Goal: Task Accomplishment & Management: Manage account settings

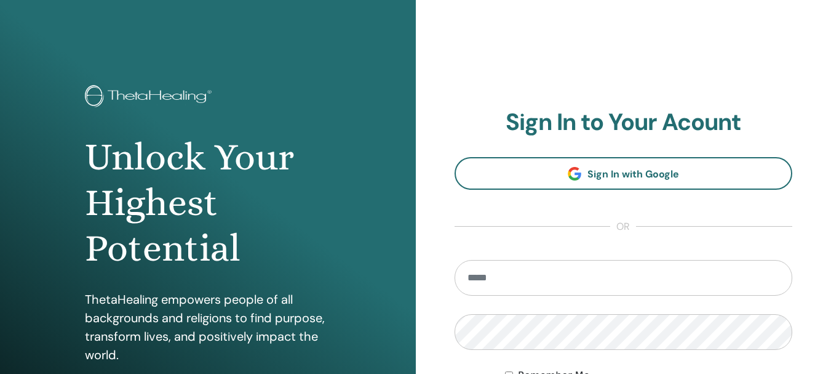
type input "**********"
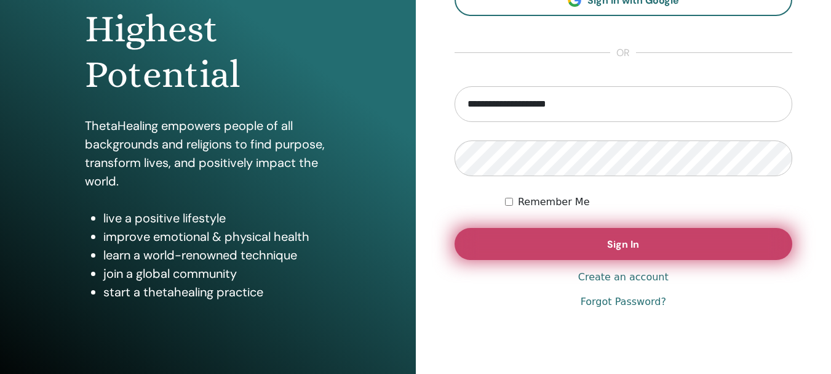
scroll to position [175, 0]
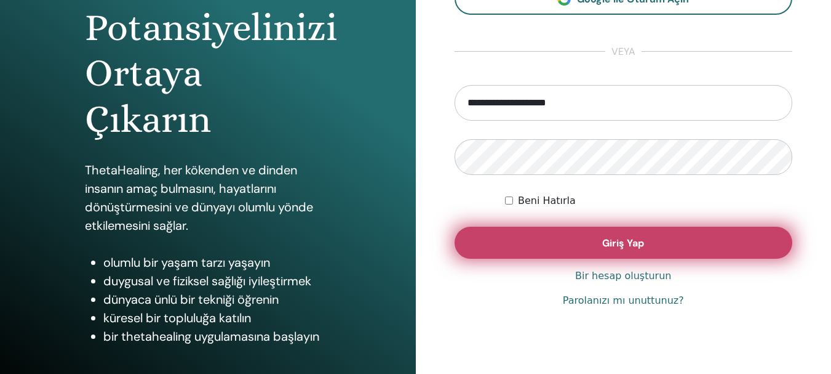
click at [678, 250] on button "Giriş Yap" at bounding box center [624, 242] width 338 height 32
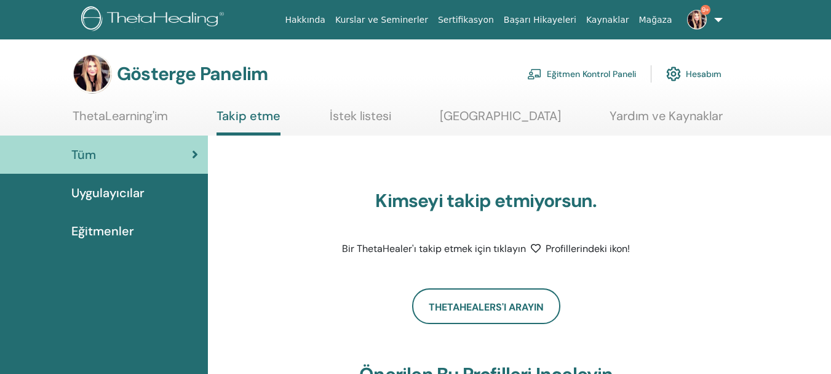
click at [718, 22] on link "9+" at bounding box center [703, 19] width 50 height 39
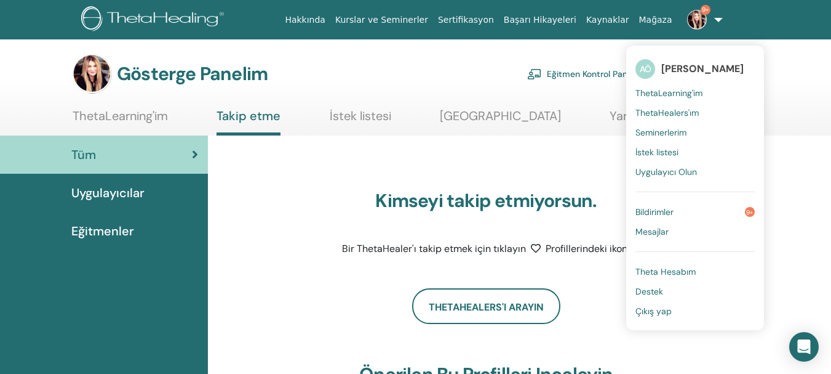
click at [663, 211] on font "Bildirimler" at bounding box center [655, 211] width 38 height 11
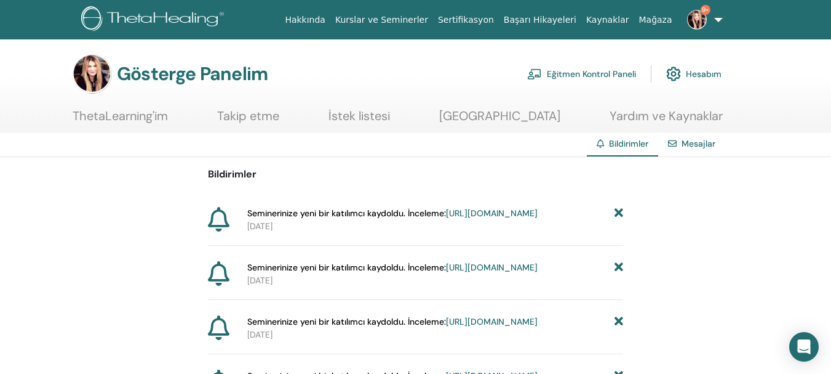
click at [513, 218] on font "https://member.thetahealing.com/instructor/seminar/373772/attendees" at bounding box center [492, 212] width 92 height 11
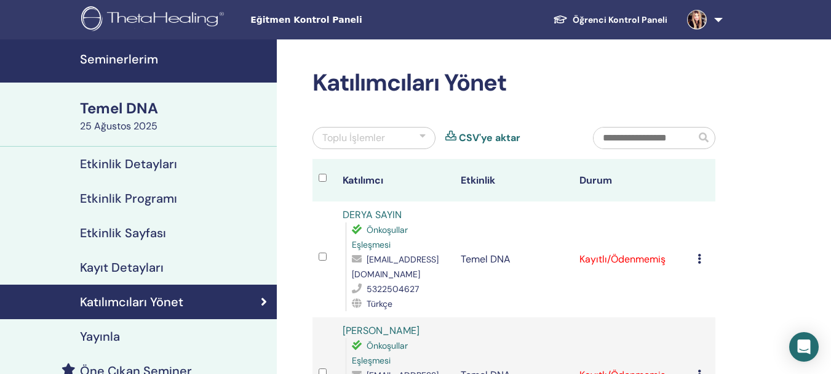
click at [133, 58] on font "Seminerlerim" at bounding box center [119, 59] width 78 height 16
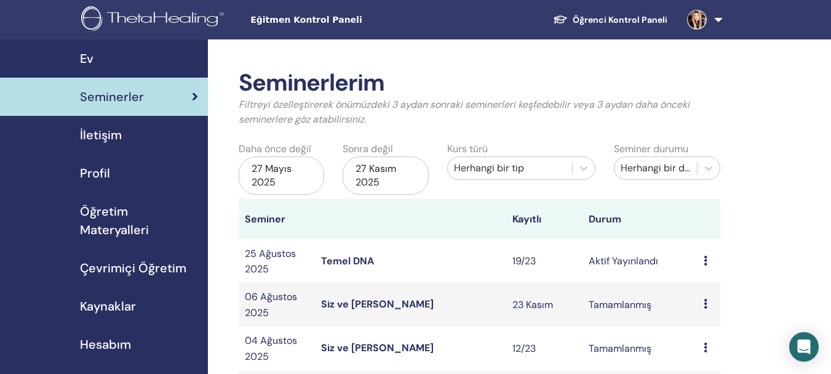
click at [346, 263] on font "Temel DNA" at bounding box center [347, 260] width 53 height 13
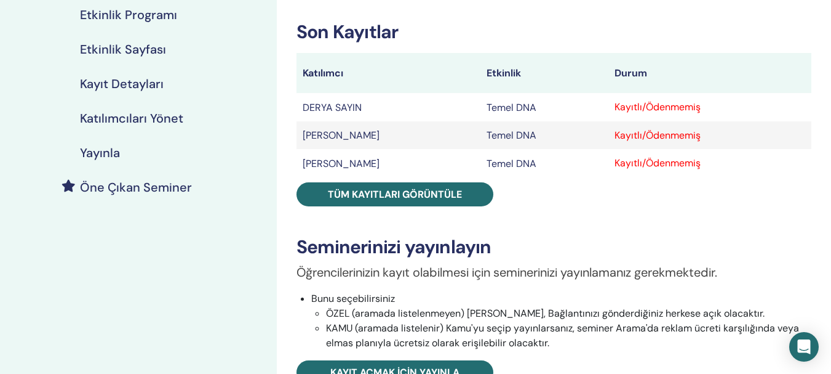
scroll to position [186, 0]
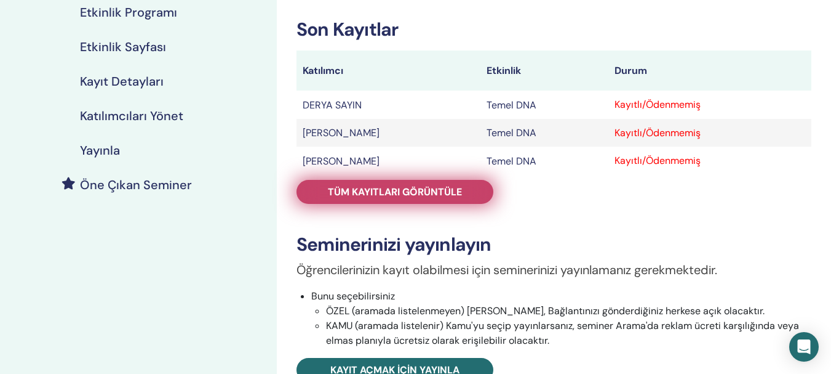
click at [450, 195] on font "Tüm kayıtları görüntüle" at bounding box center [395, 191] width 134 height 13
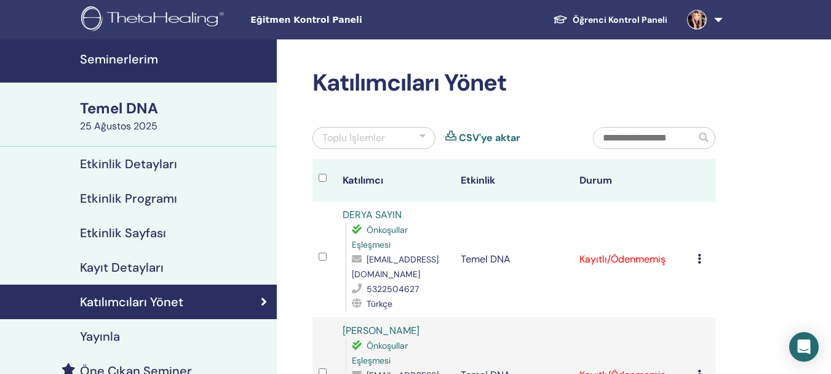
click at [697, 257] on td "Kaydı İptal Et Otomatik onaylama yapmayın Ödendi olarak işaretle Ödenmemiş olar…" at bounding box center [704, 259] width 24 height 116
click at [700, 263] on icon at bounding box center [700, 259] width 4 height 10
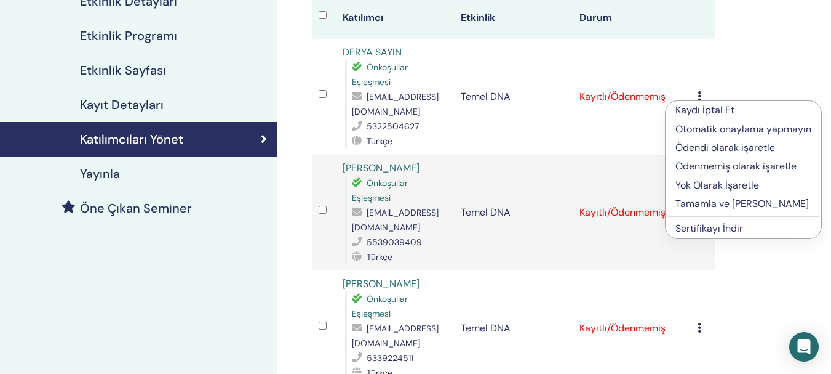
scroll to position [167, 0]
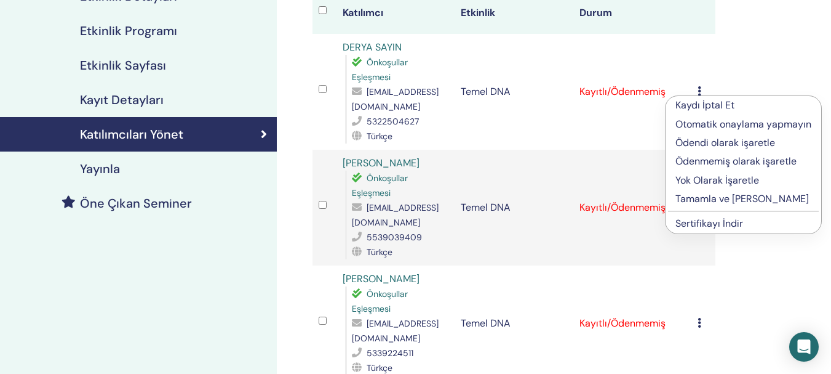
click at [724, 196] on font "Tamamla ve [PERSON_NAME]" at bounding box center [743, 198] width 134 height 13
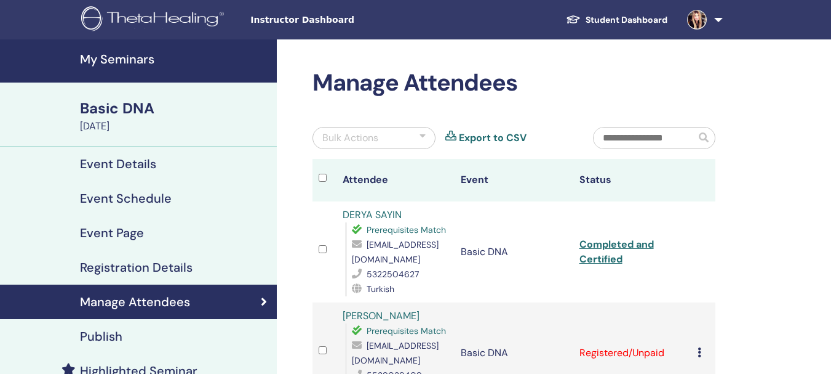
scroll to position [167, 0]
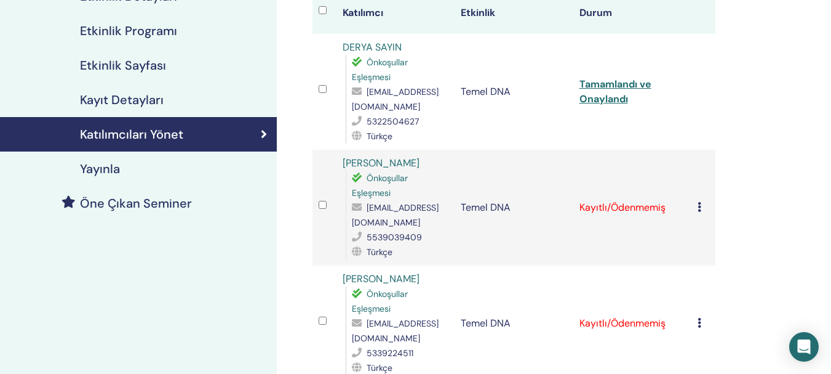
click at [698, 211] on icon at bounding box center [700, 207] width 4 height 10
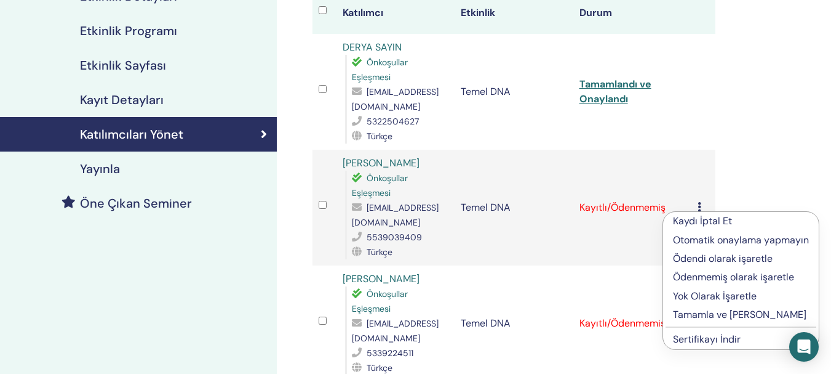
click at [718, 316] on font "Tamamla ve [PERSON_NAME]" at bounding box center [740, 314] width 134 height 13
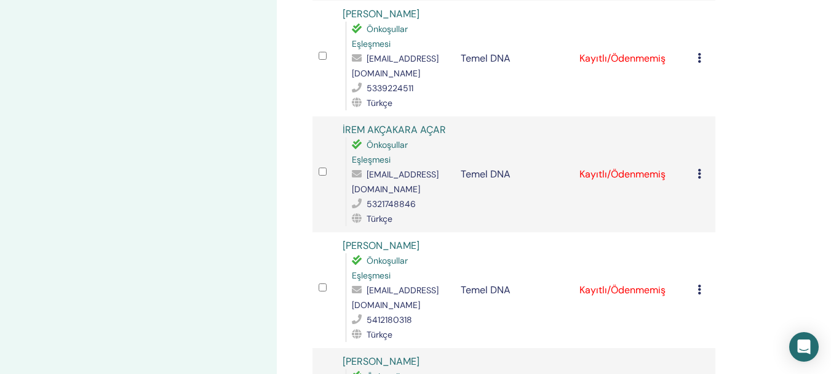
scroll to position [437, 0]
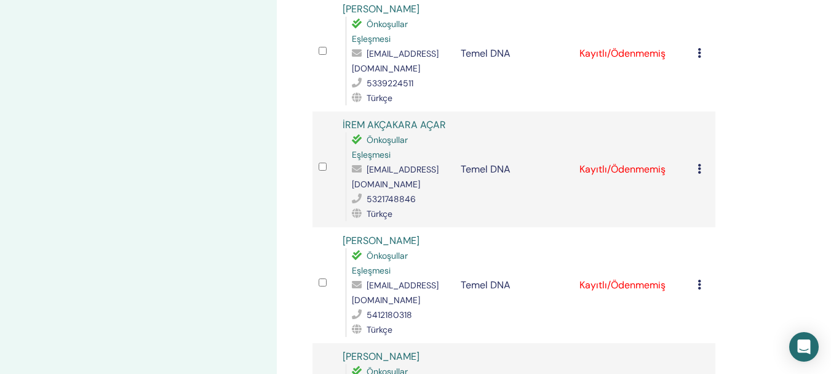
click at [700, 57] on icon at bounding box center [700, 53] width 4 height 10
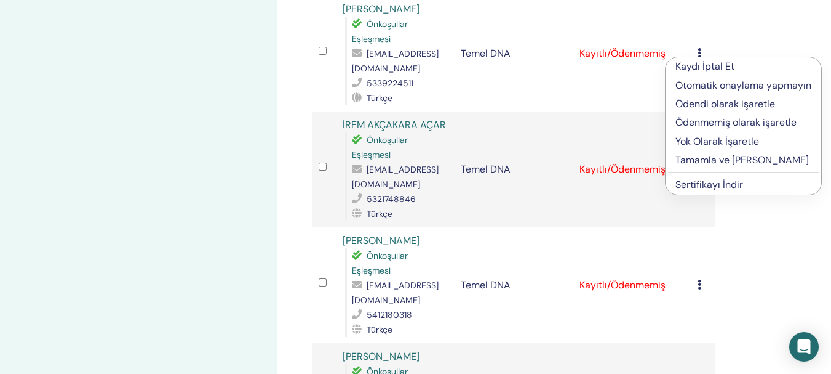
click at [720, 161] on font "Tamamla ve [PERSON_NAME]" at bounding box center [743, 159] width 134 height 13
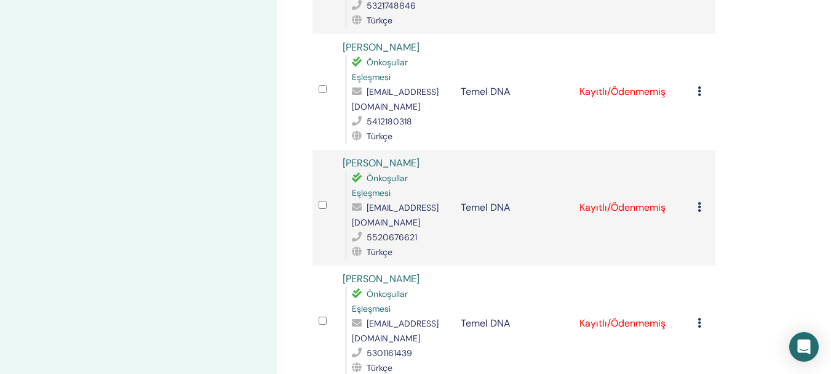
scroll to position [473, 0]
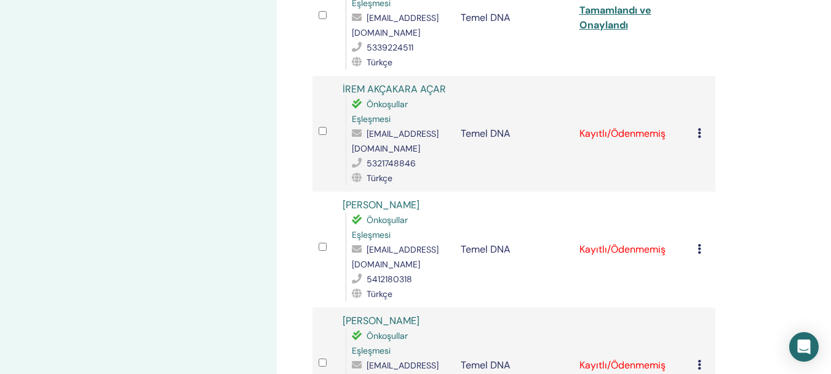
click at [698, 135] on icon at bounding box center [700, 133] width 4 height 10
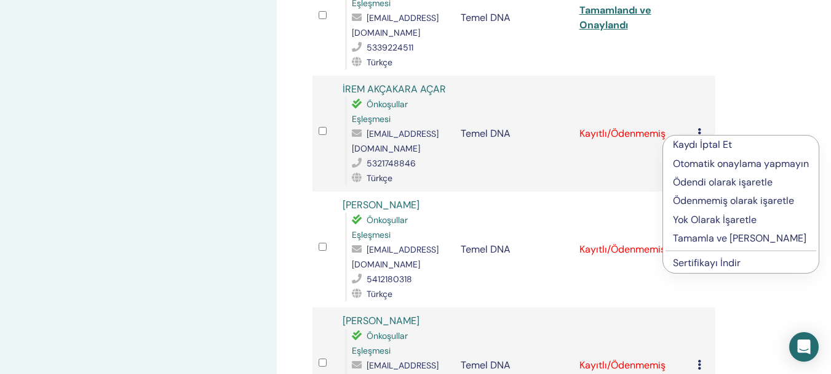
click at [729, 234] on font "Tamamla ve [PERSON_NAME]" at bounding box center [740, 237] width 134 height 13
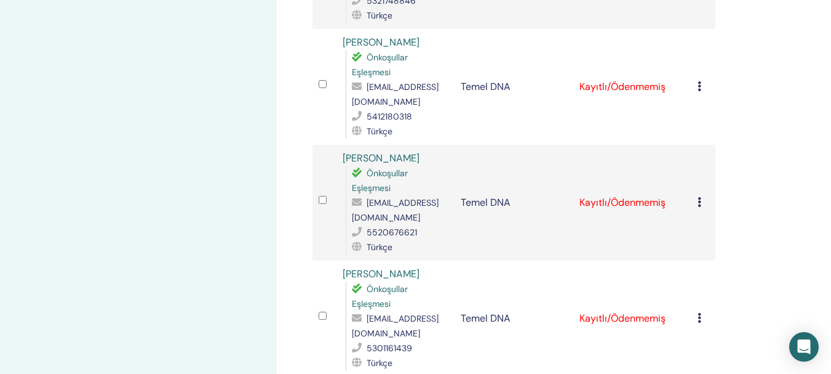
scroll to position [640, 0]
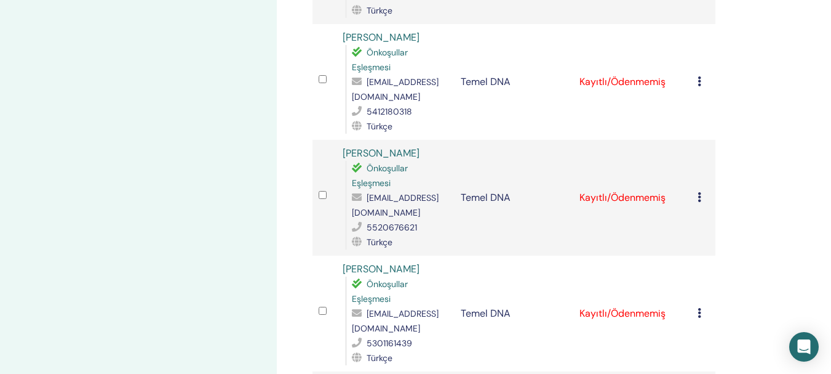
click at [699, 86] on div "Kaydı İptal Et Otomatik onaylama yapmayın Ödendi olarak işaretle Ödenmemiş olar…" at bounding box center [704, 81] width 12 height 15
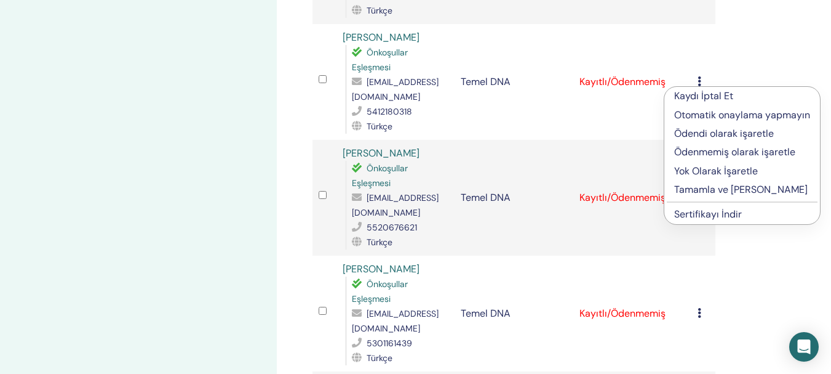
click at [702, 189] on font "Tamamla ve [PERSON_NAME]" at bounding box center [741, 189] width 134 height 13
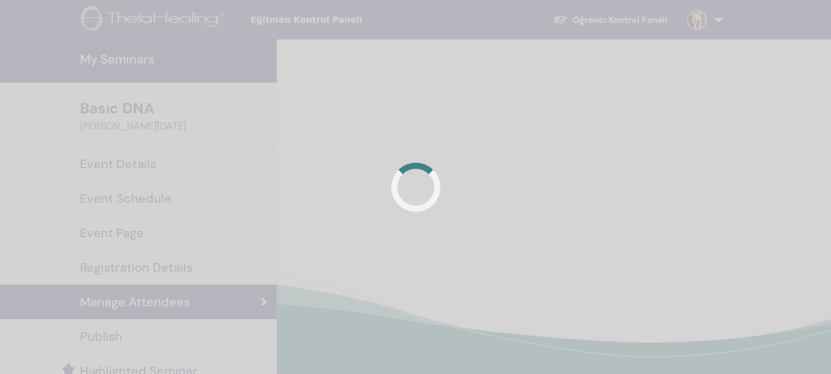
scroll to position [640, 0]
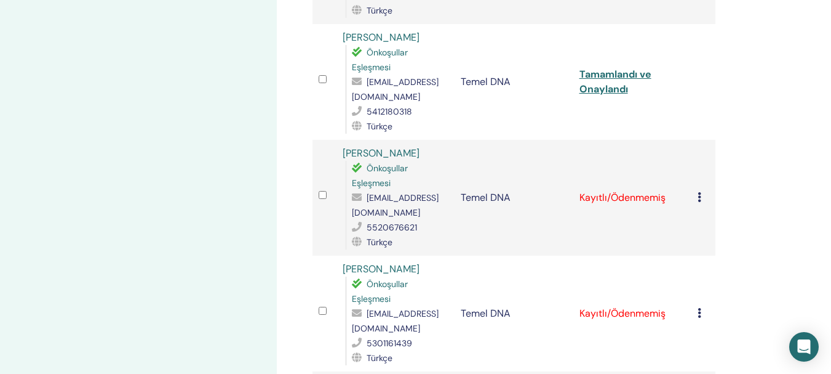
click at [697, 200] on td "Kaydı İptal Et Otomatik onaylama yapmayın Ödendi olarak işaretle Ödenmemiş olar…" at bounding box center [704, 198] width 24 height 116
click at [702, 200] on icon at bounding box center [700, 197] width 4 height 10
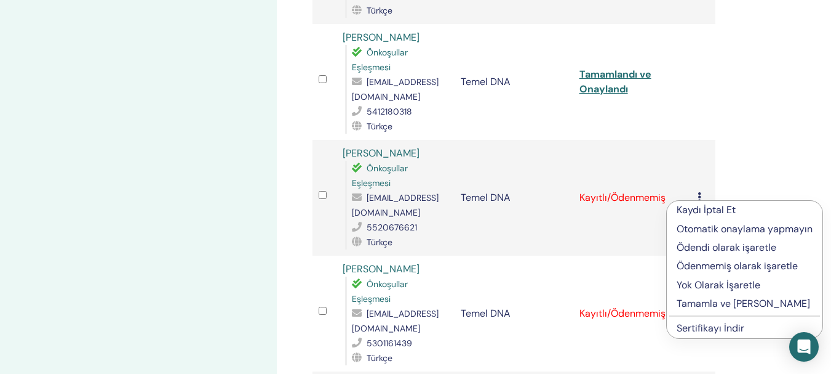
click at [751, 311] on p "Tamamla ve [PERSON_NAME]" at bounding box center [745, 303] width 136 height 15
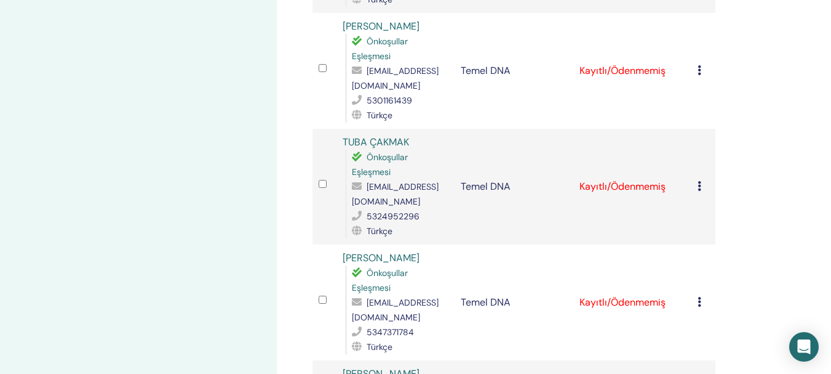
scroll to position [811, 0]
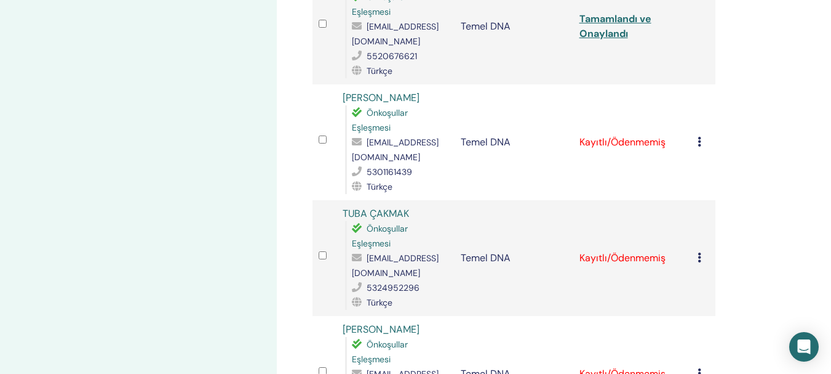
click at [702, 144] on div "Kaydı İptal Et Otomatik onaylama yapmayın Ödendi olarak işaretle Ödenmemiş olar…" at bounding box center [704, 142] width 12 height 15
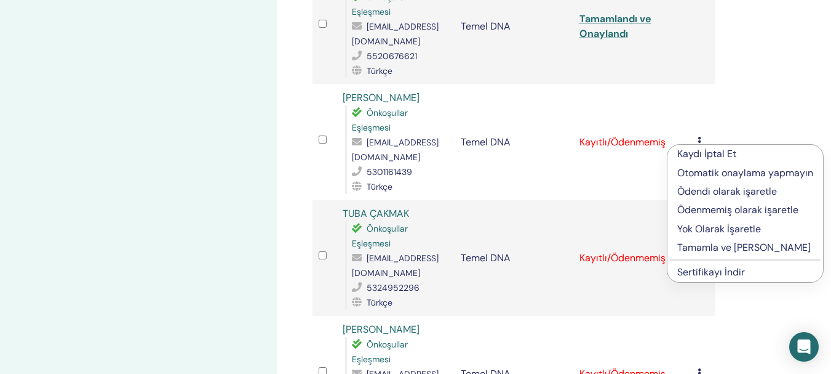
click at [745, 251] on font "Tamamla ve [PERSON_NAME]" at bounding box center [745, 247] width 134 height 13
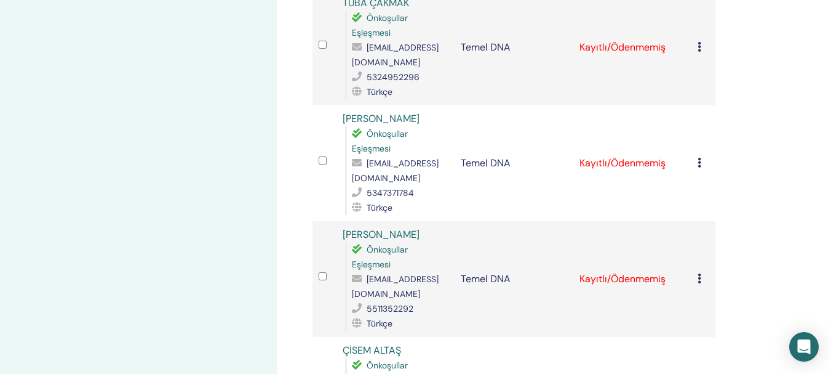
scroll to position [1026, 0]
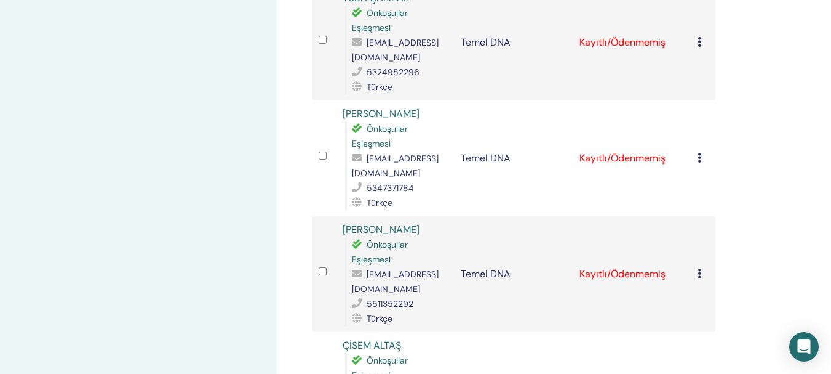
click at [699, 47] on div "Kaydı İptal Et Otomatik onaylama yapmayın Ödendi olarak işaretle Ödenmemiş olar…" at bounding box center [704, 42] width 12 height 15
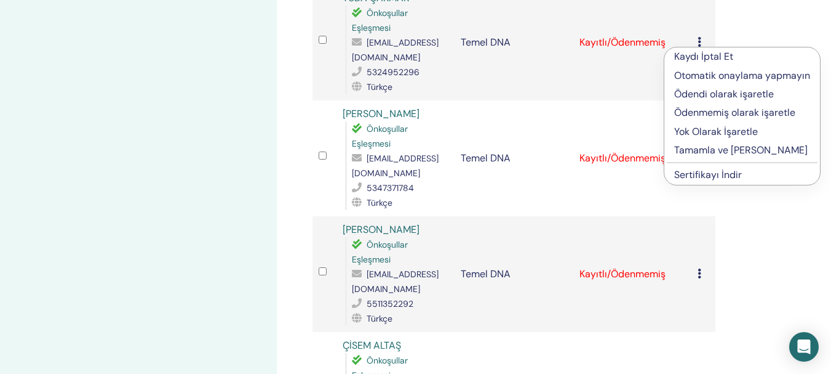
click at [718, 149] on font "Tamamla ve [PERSON_NAME]" at bounding box center [741, 149] width 134 height 13
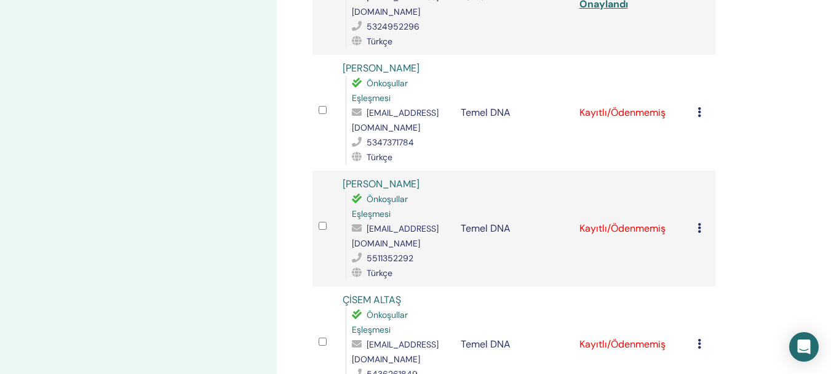
scroll to position [1022, 0]
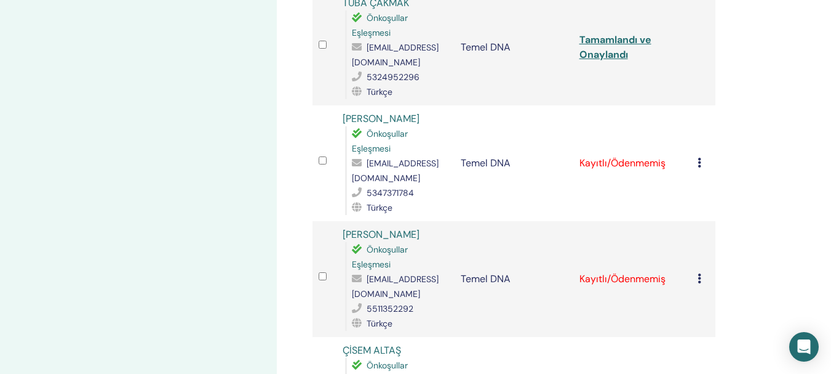
click at [701, 164] on icon at bounding box center [700, 163] width 4 height 10
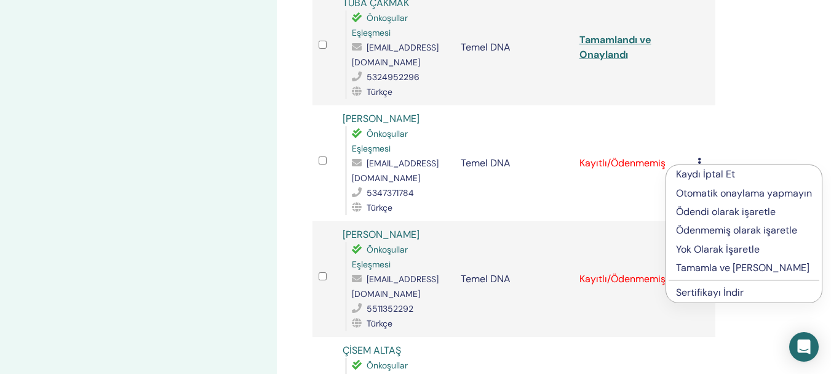
click at [735, 267] on font "Tamamla ve [PERSON_NAME]" at bounding box center [743, 267] width 134 height 13
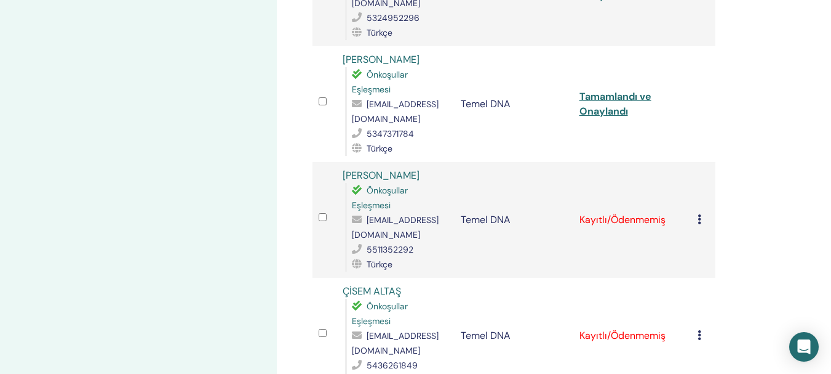
scroll to position [1228, 0]
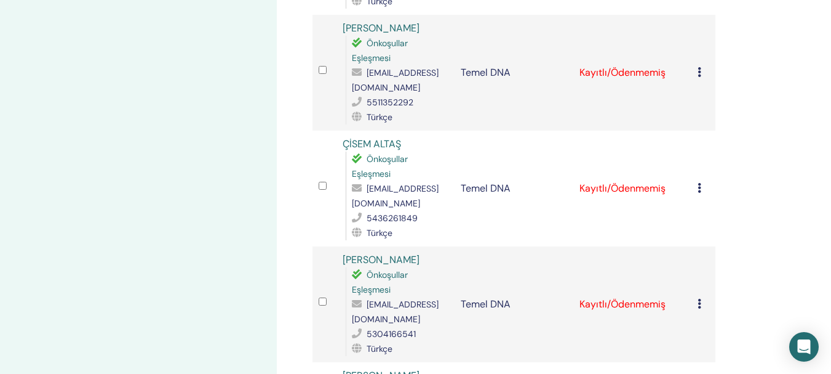
click at [700, 74] on icon at bounding box center [700, 72] width 4 height 10
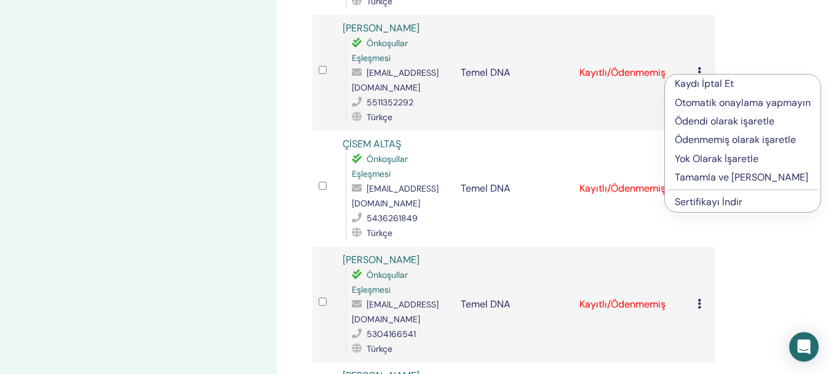
click at [732, 178] on font "Tamamla ve Onayla" at bounding box center [742, 176] width 134 height 13
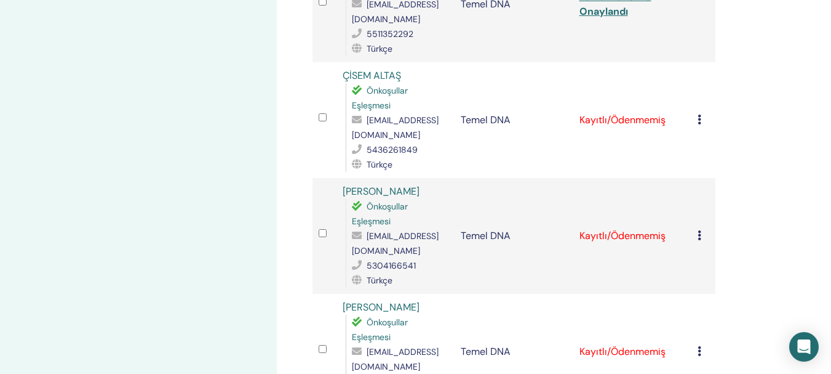
scroll to position [1301, 0]
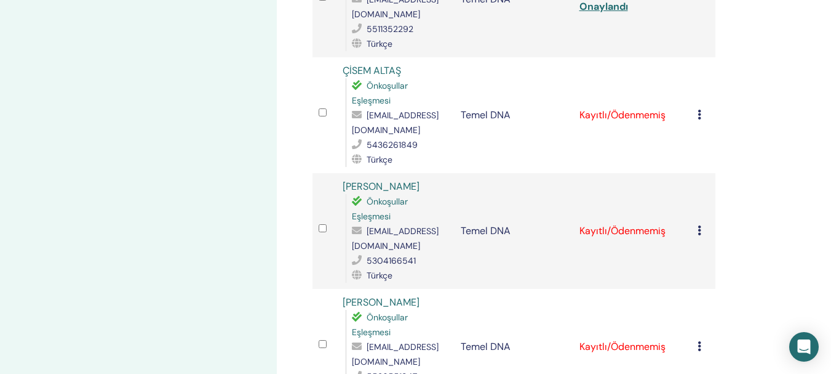
click at [698, 119] on icon at bounding box center [700, 115] width 4 height 10
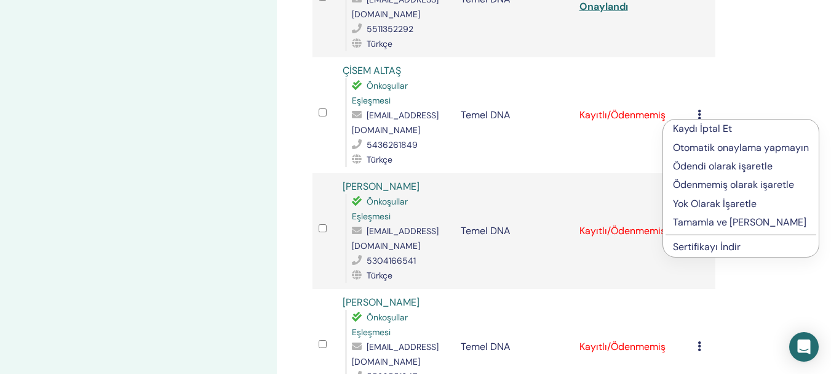
click at [697, 224] on font "Tamamla ve [PERSON_NAME]" at bounding box center [740, 221] width 134 height 13
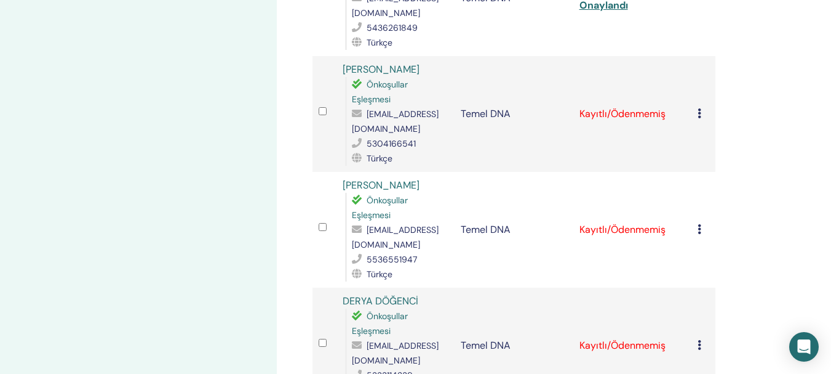
scroll to position [1423, 0]
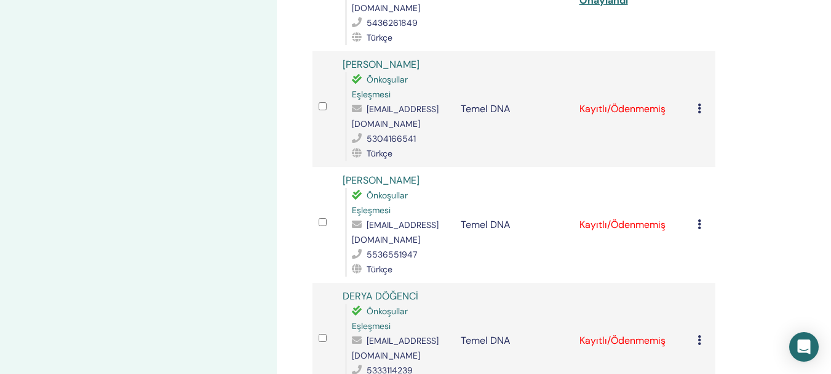
click at [700, 111] on icon at bounding box center [700, 108] width 4 height 10
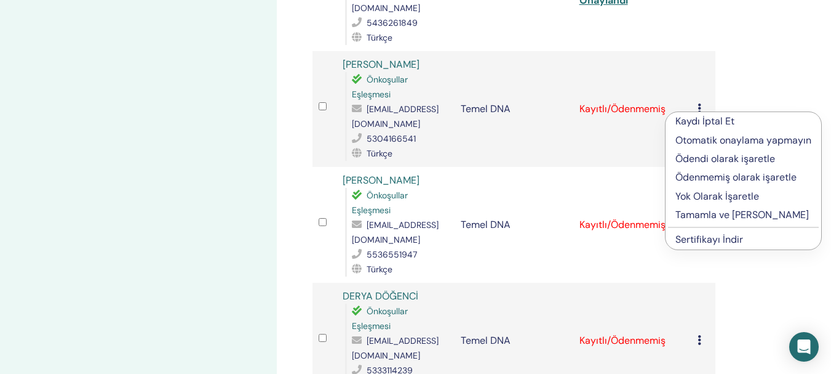
click at [713, 215] on font "Tamamla ve [PERSON_NAME]" at bounding box center [743, 214] width 134 height 13
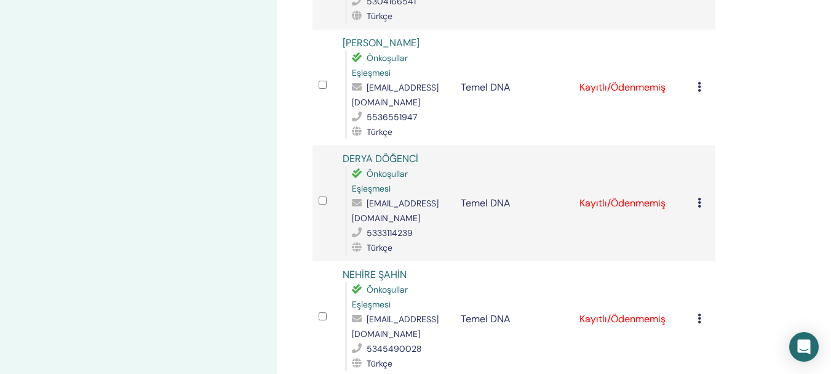
scroll to position [1590, 0]
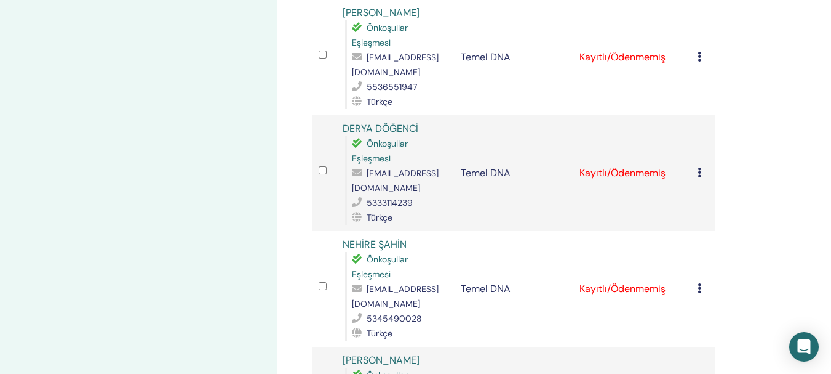
click at [700, 58] on icon at bounding box center [700, 57] width 4 height 10
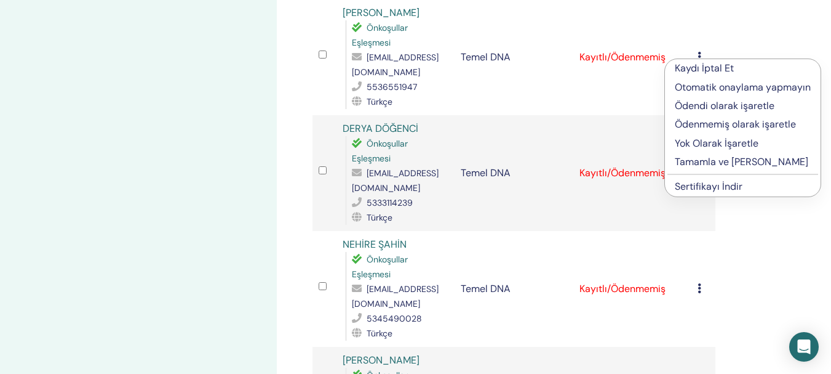
click at [738, 162] on font "Tamamla ve [PERSON_NAME]" at bounding box center [742, 161] width 134 height 13
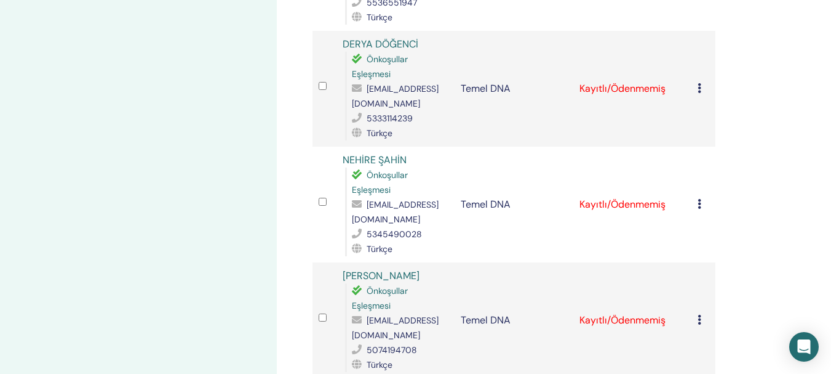
scroll to position [1645, 0]
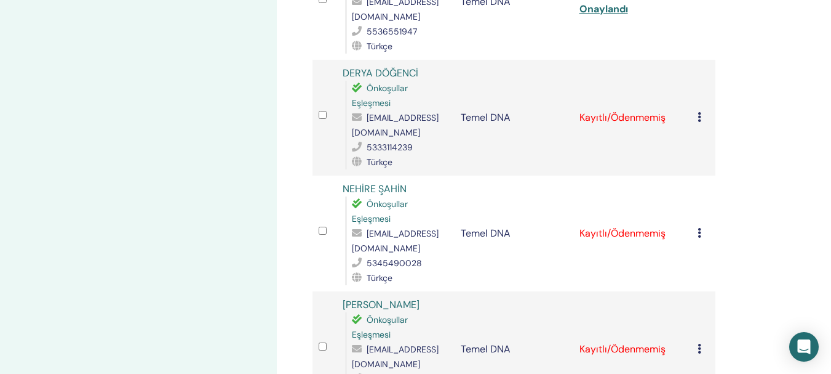
click at [700, 122] on div "Kaydı İptal Et Otomatik onaylama yapmayın Ödendi olarak işaretle Ödenmemiş olar…" at bounding box center [704, 117] width 12 height 15
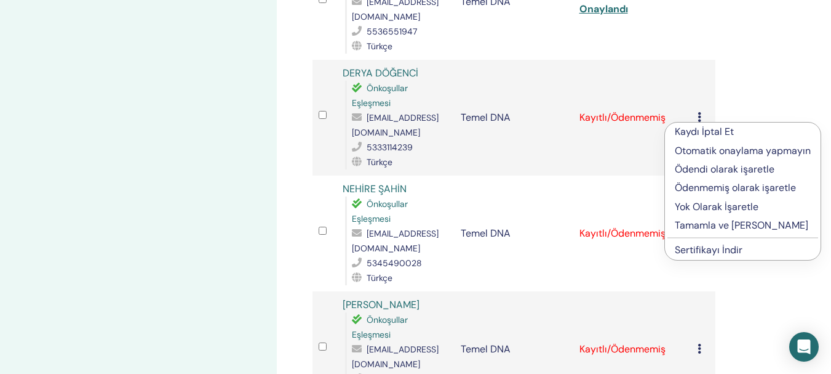
click at [712, 225] on font "Tamamla ve Onayla" at bounding box center [742, 224] width 134 height 13
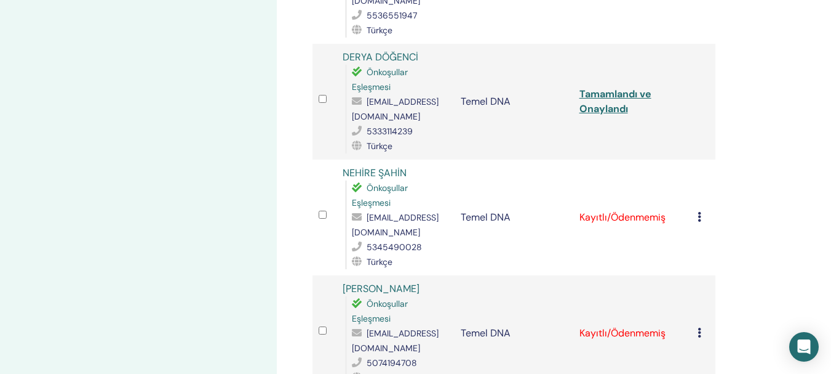
scroll to position [1717, 0]
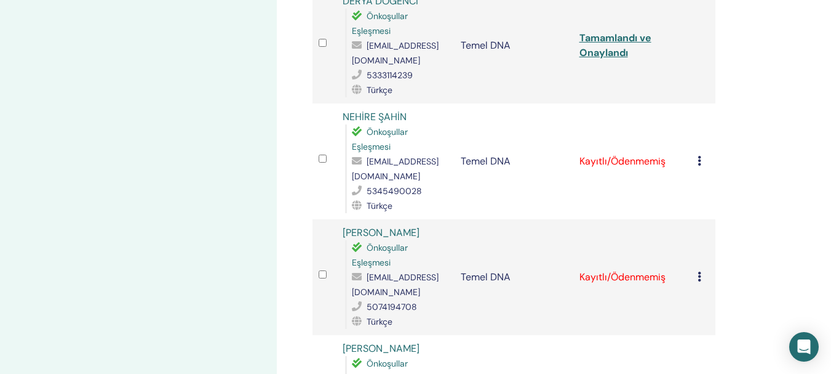
click at [697, 164] on td "Kaydı İptal Et Otomatik onaylama yapmayın Ödendi olarak işaretle Ödenmemiş olar…" at bounding box center [704, 161] width 24 height 116
click at [701, 168] on div "Kaydı İptal Et Otomatik onaylama yapmayın Ödendi olarak işaretle Ödenmemiş olar…" at bounding box center [704, 161] width 12 height 15
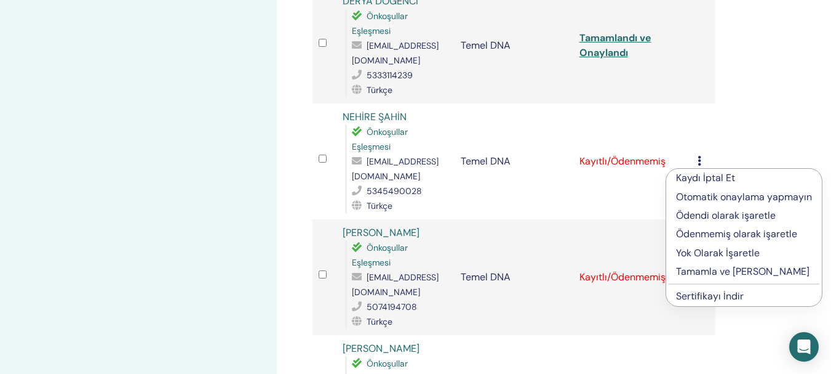
click at [716, 273] on font "Tamamla ve [PERSON_NAME]" at bounding box center [743, 271] width 134 height 13
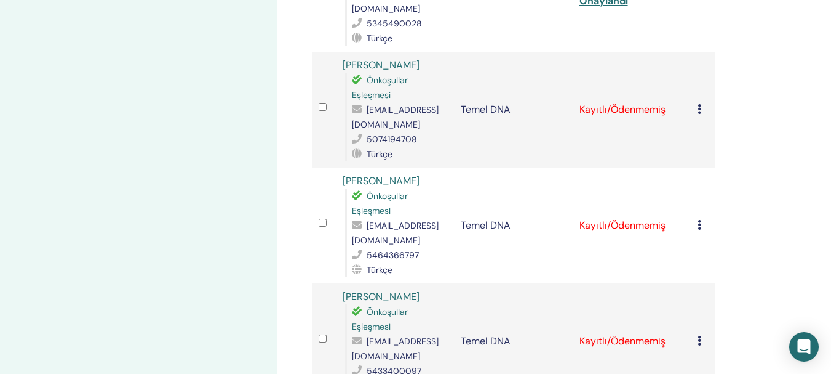
scroll to position [1890, 0]
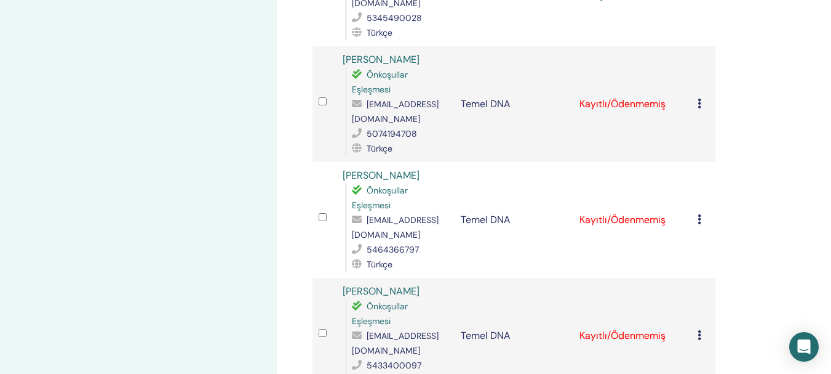
click at [697, 106] on td "Kaydı İptal Et Otomatik onaylama yapmayın Ödendi olarak işaretle Ödenmemiş olar…" at bounding box center [704, 104] width 24 height 116
click at [700, 106] on icon at bounding box center [700, 103] width 4 height 10
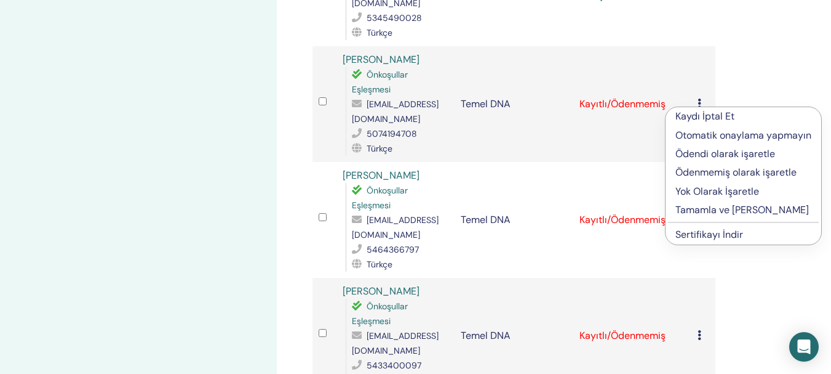
click at [715, 210] on font "Tamamla ve [PERSON_NAME]" at bounding box center [743, 209] width 134 height 13
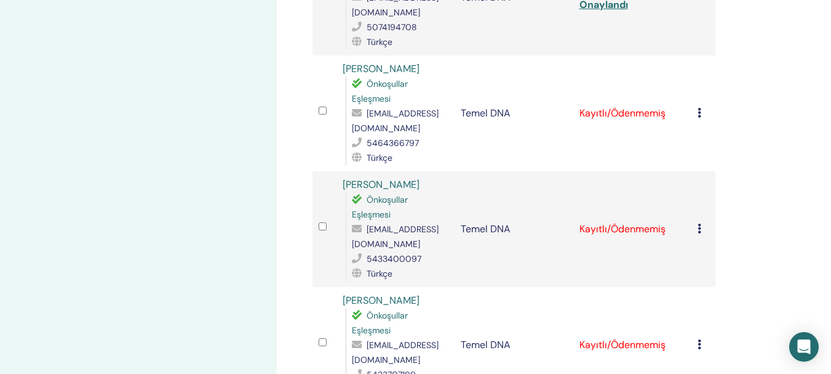
scroll to position [2033, 0]
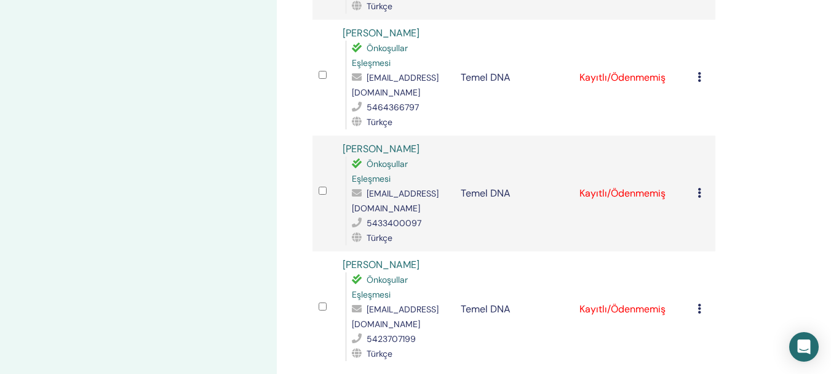
click at [700, 79] on icon at bounding box center [700, 77] width 4 height 10
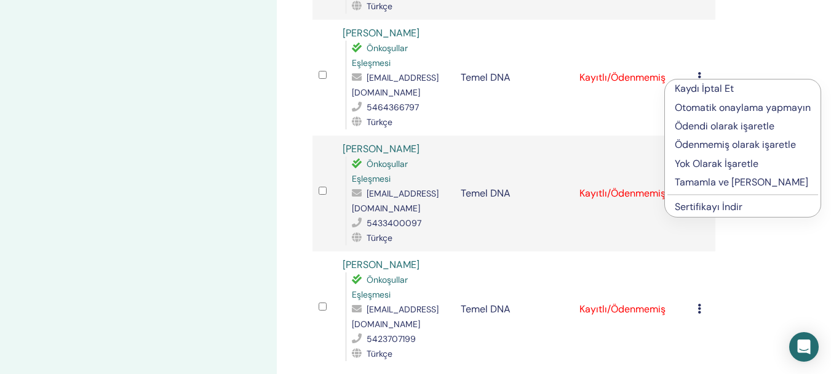
click at [723, 183] on font "Tamamla ve [PERSON_NAME]" at bounding box center [742, 181] width 134 height 13
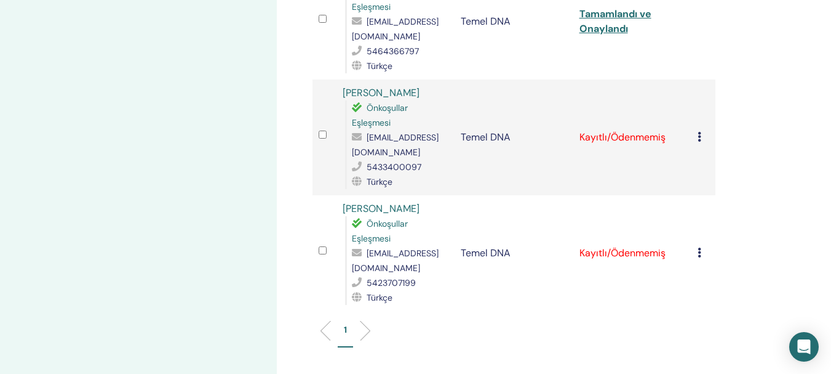
scroll to position [2144, 0]
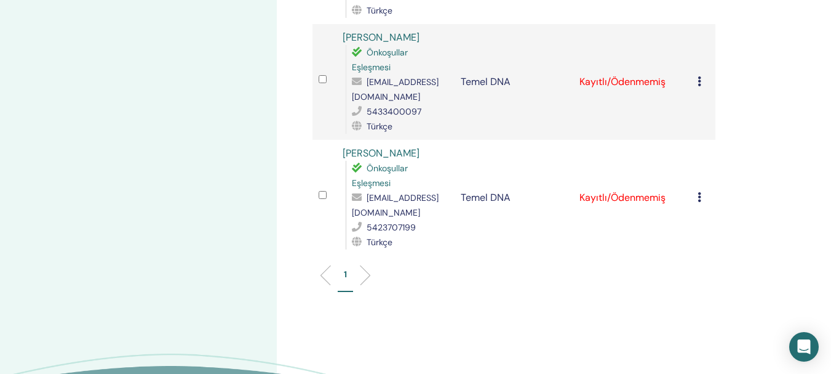
click at [699, 81] on icon at bounding box center [700, 81] width 4 height 10
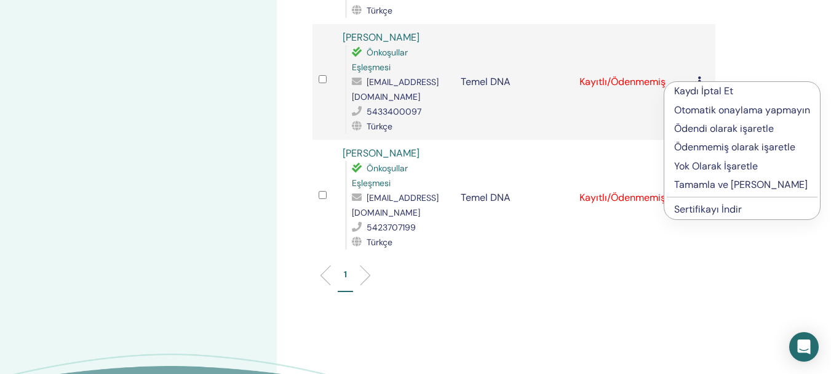
click at [702, 185] on font "Tamamla ve [PERSON_NAME]" at bounding box center [741, 184] width 134 height 13
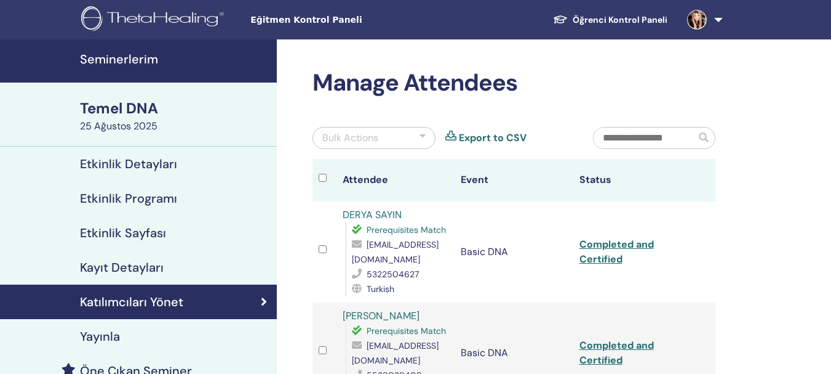
scroll to position [2144, 0]
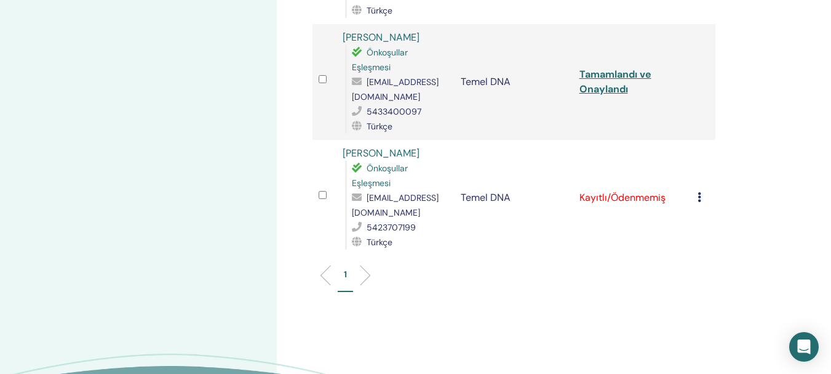
click at [698, 198] on icon at bounding box center [700, 197] width 4 height 10
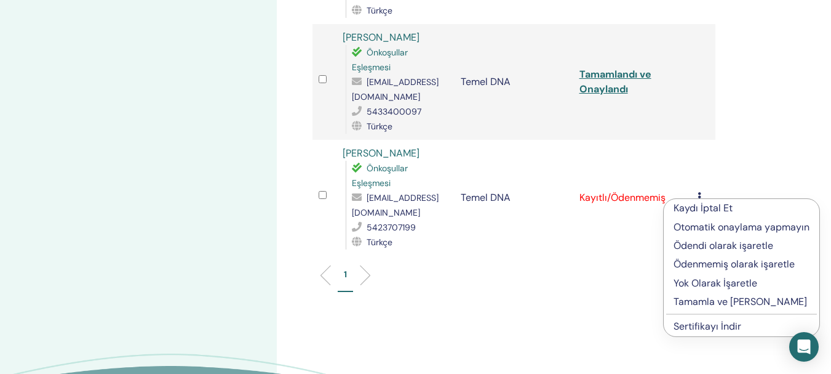
click at [730, 303] on font "Tamamla ve Onayla" at bounding box center [741, 301] width 134 height 13
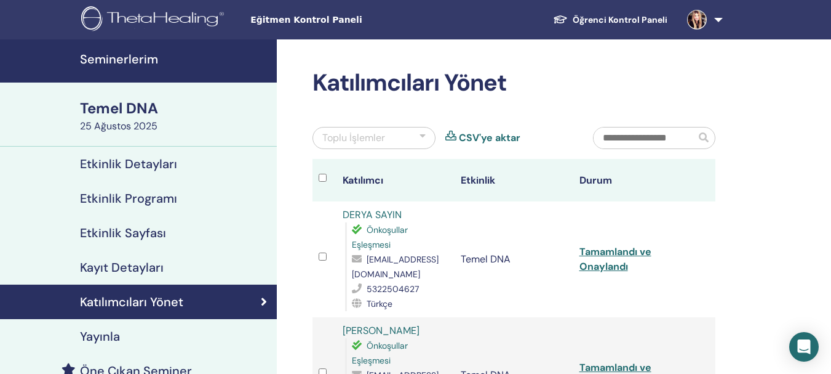
click at [127, 54] on font "Seminerlerim" at bounding box center [119, 59] width 78 height 16
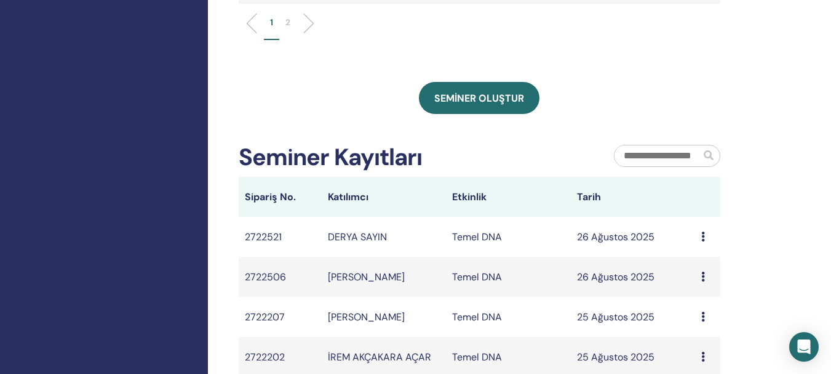
scroll to position [677, 0]
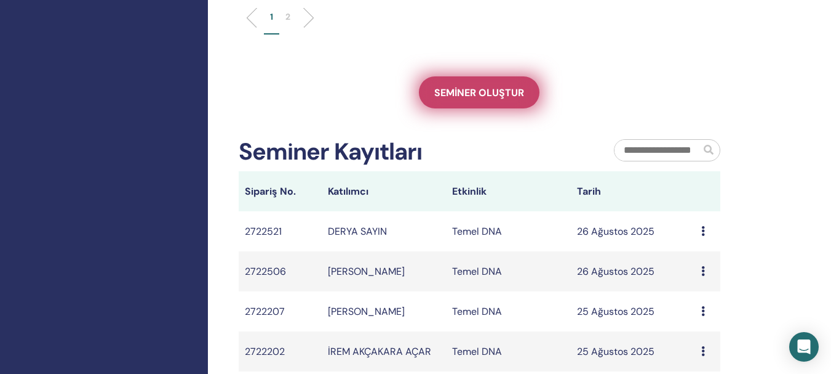
click at [482, 96] on font "Seminer oluştur" at bounding box center [479, 92] width 90 height 13
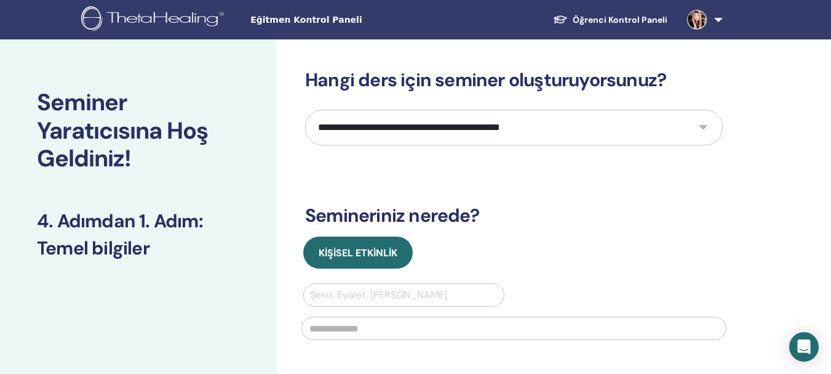
click at [706, 129] on select "**********" at bounding box center [514, 128] width 418 height 36
select select "*"
click at [305, 110] on select "**********" at bounding box center [514, 128] width 418 height 36
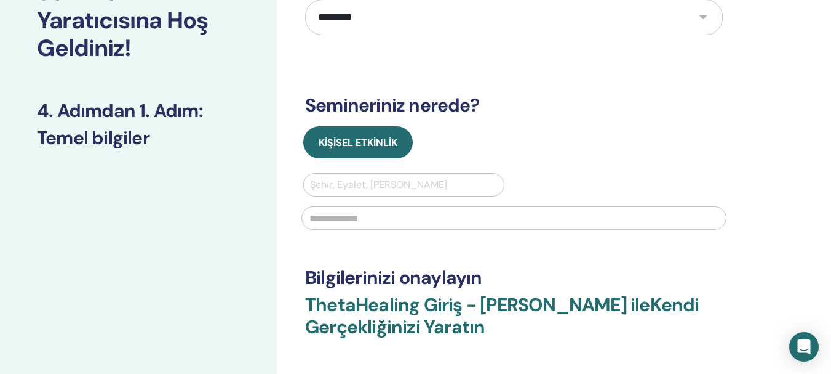
scroll to position [112, 0]
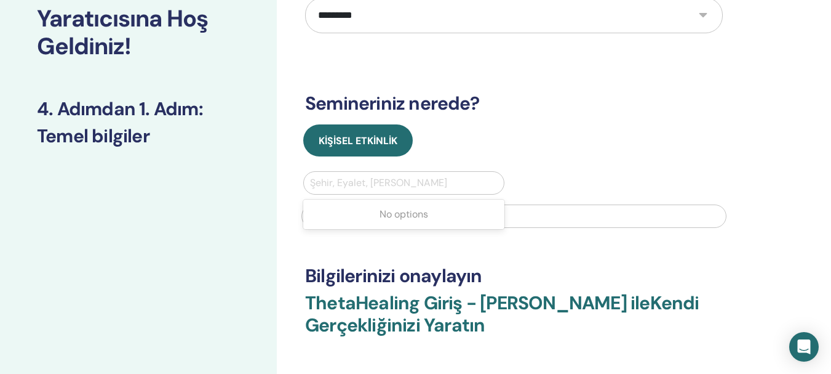
click at [337, 181] on div at bounding box center [404, 182] width 188 height 17
type input "**"
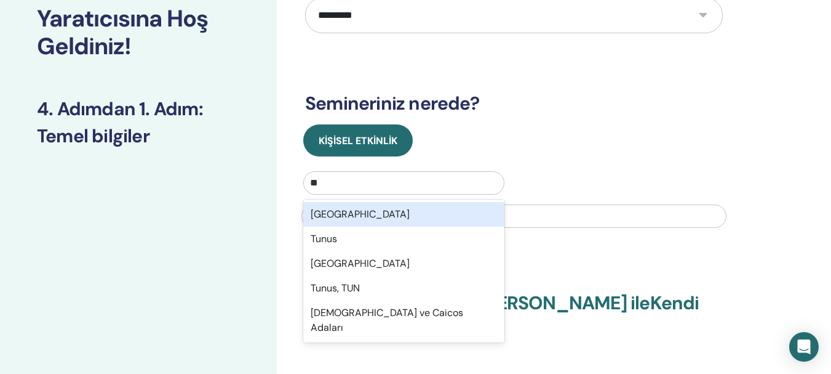
click at [344, 210] on div "Türkiye" at bounding box center [403, 214] width 201 height 25
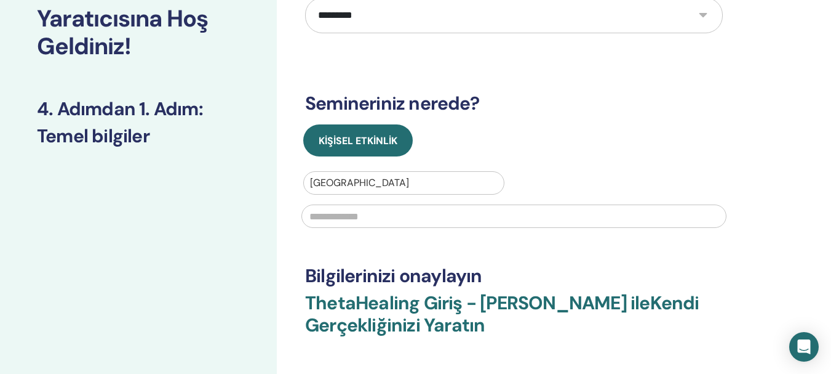
click at [337, 214] on input "text" at bounding box center [514, 215] width 425 height 23
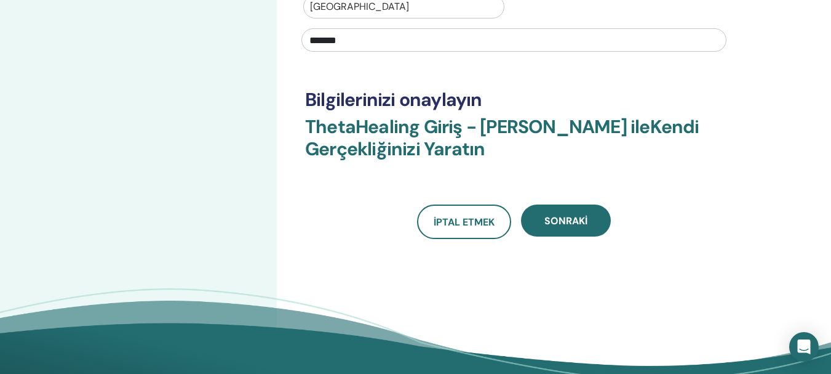
scroll to position [291, 0]
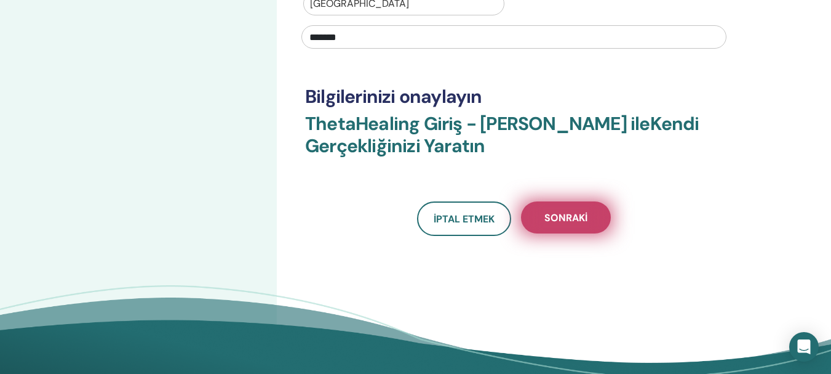
type input "*******"
click at [561, 217] on font "Sonraki" at bounding box center [566, 217] width 43 height 13
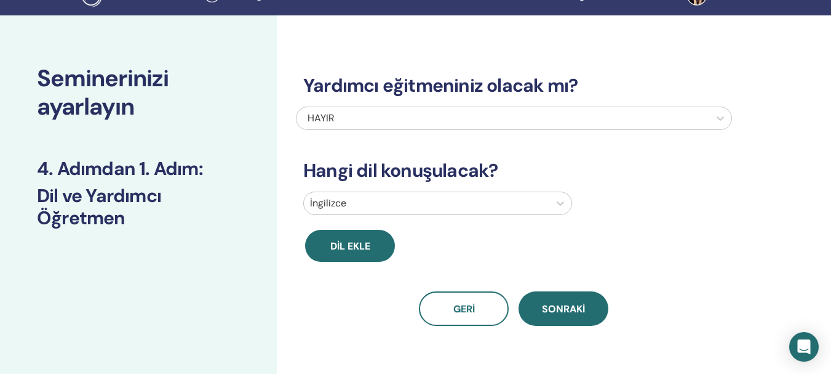
scroll to position [0, 0]
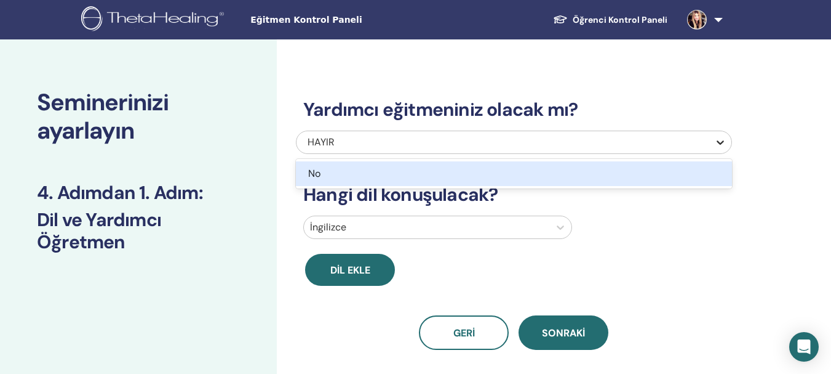
click at [718, 142] on icon at bounding box center [720, 142] width 12 height 12
click at [364, 177] on div "HAYIR" at bounding box center [481, 173] width 346 height 15
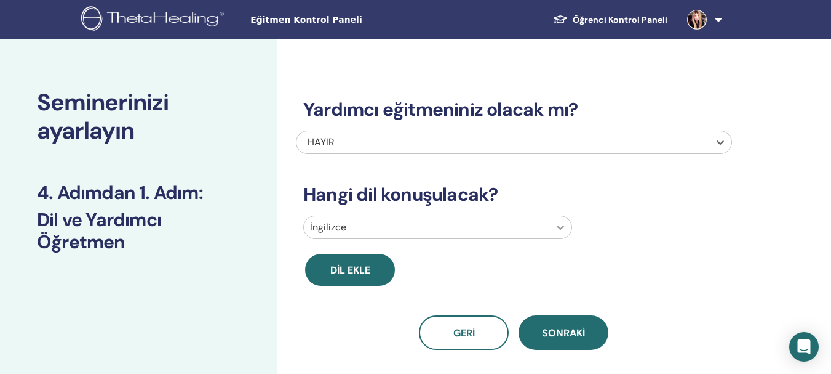
click at [558, 230] on icon at bounding box center [560, 227] width 12 height 12
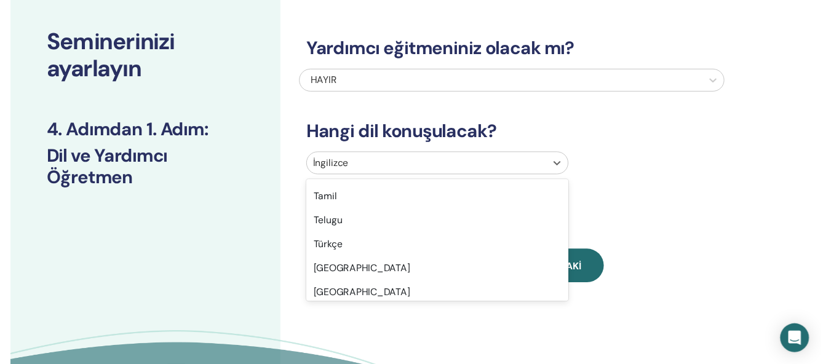
scroll to position [995, 0]
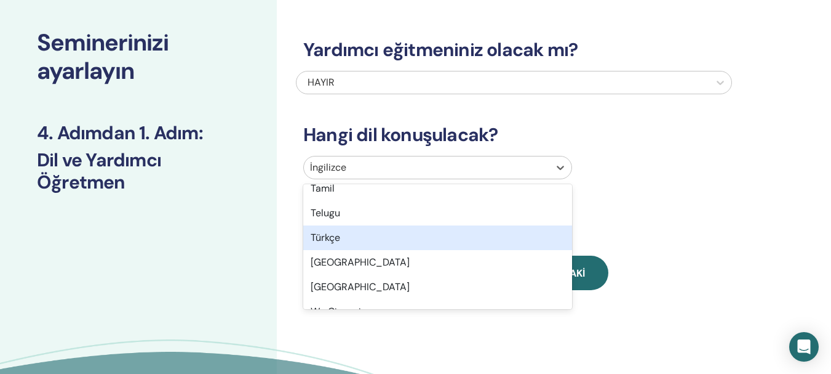
click at [356, 236] on div "Türkçe" at bounding box center [437, 237] width 269 height 25
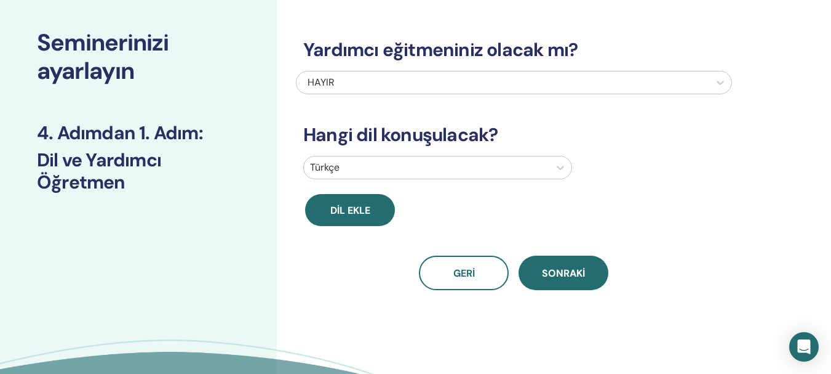
click at [583, 269] on font "Sonraki" at bounding box center [563, 272] width 43 height 13
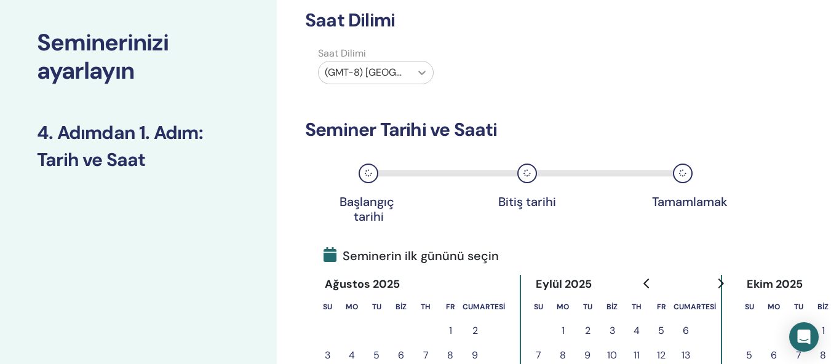
click at [422, 72] on icon at bounding box center [422, 72] width 12 height 12
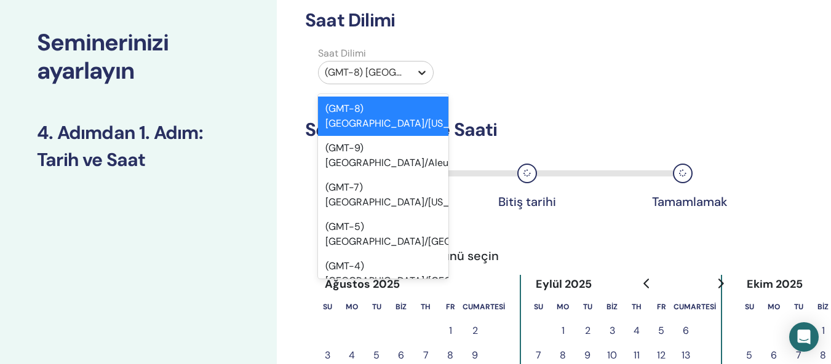
click at [422, 72] on icon at bounding box center [422, 72] width 12 height 12
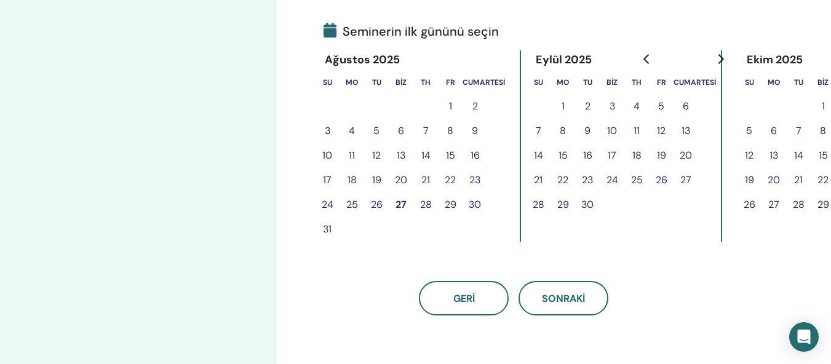
scroll to position [286, 0]
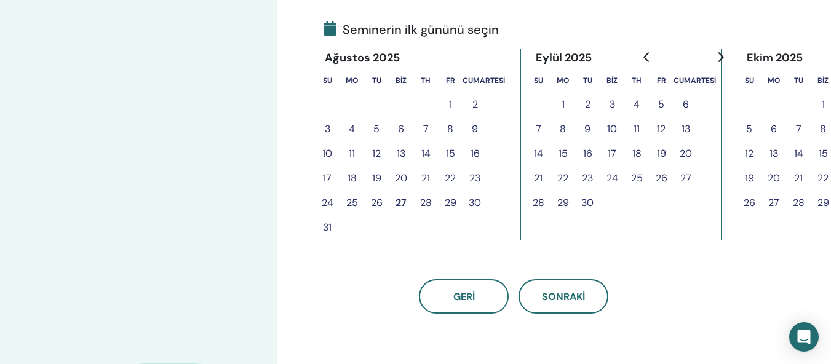
click at [427, 200] on font "28" at bounding box center [426, 202] width 12 height 13
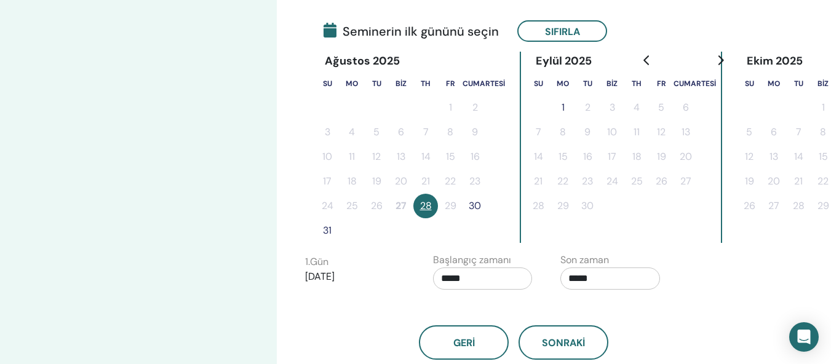
click at [476, 205] on font "30" at bounding box center [475, 205] width 12 height 13
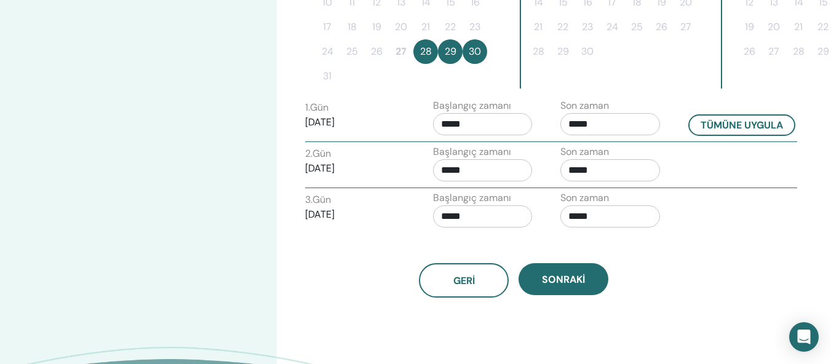
scroll to position [442, 0]
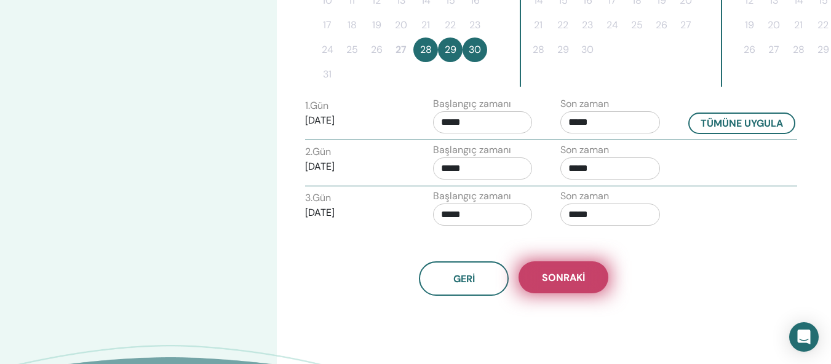
click at [569, 280] on font "Sonraki" at bounding box center [563, 277] width 43 height 13
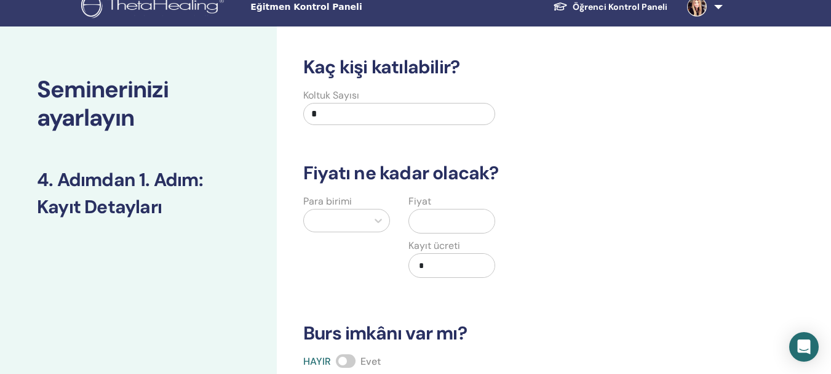
scroll to position [0, 0]
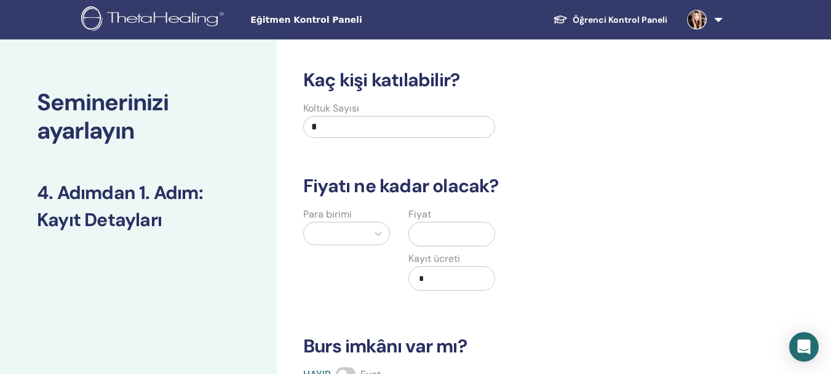
click at [368, 127] on input "*" at bounding box center [399, 127] width 192 height 22
type input "**"
click at [377, 235] on icon at bounding box center [378, 233] width 12 height 12
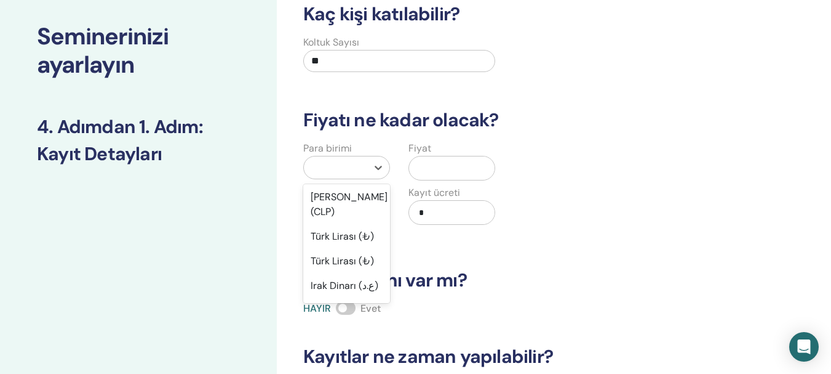
scroll to position [1047, 0]
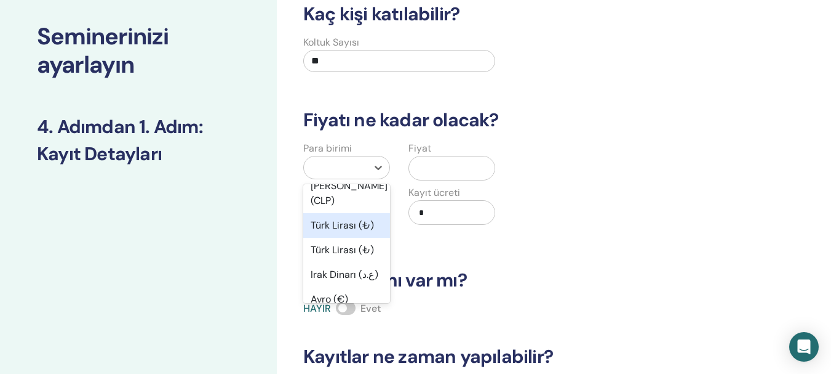
click at [351, 231] on font "Türk Lirası (₺)" at bounding box center [342, 224] width 63 height 13
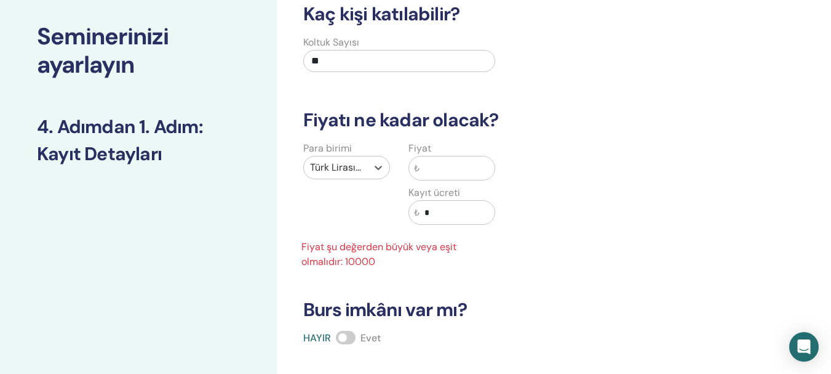
click at [432, 169] on input "text" at bounding box center [457, 167] width 75 height 23
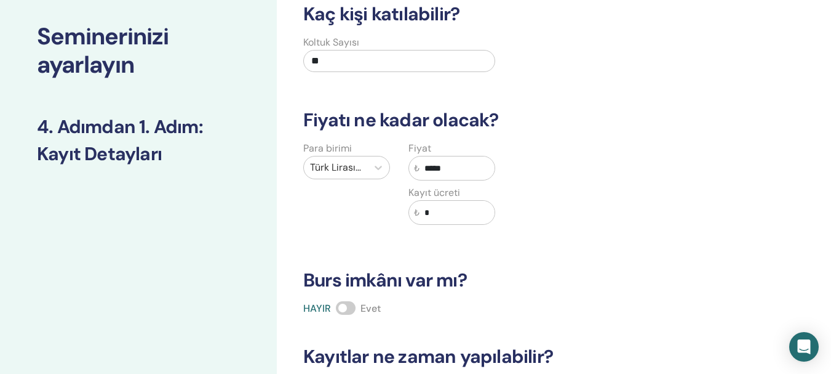
type input "*****"
click at [602, 202] on div "Para birimi Türk Lirası (₺) Fiyat ₺ ***** Kayıt ücreti ₺ *" at bounding box center [505, 190] width 436 height 98
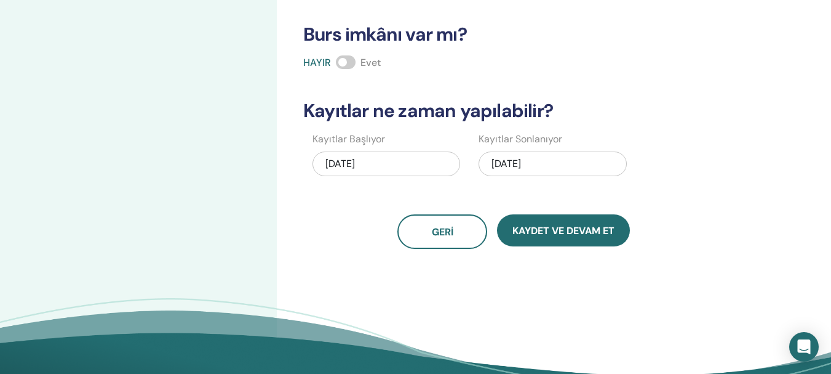
scroll to position [313, 0]
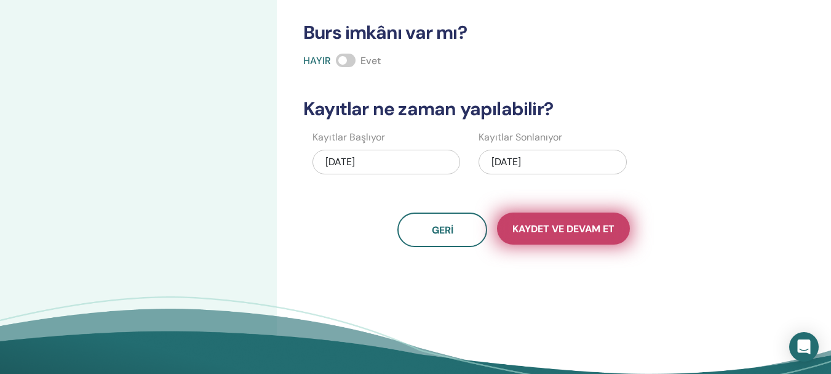
click at [542, 227] on font "Kaydet ve Devam Et" at bounding box center [564, 228] width 102 height 13
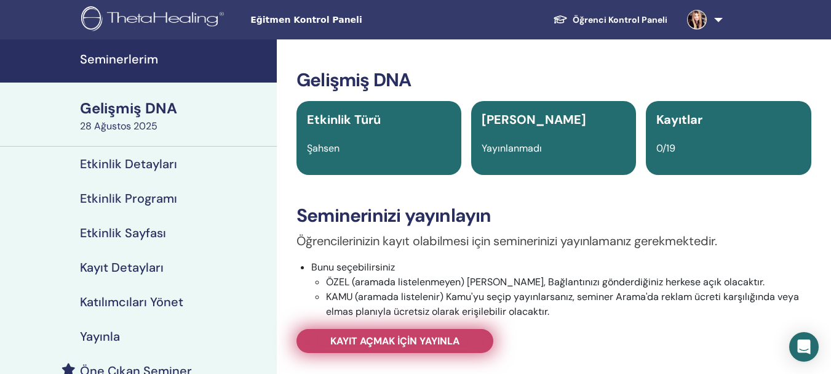
click at [464, 342] on link "Kayıt açmak için yayınla" at bounding box center [395, 341] width 197 height 24
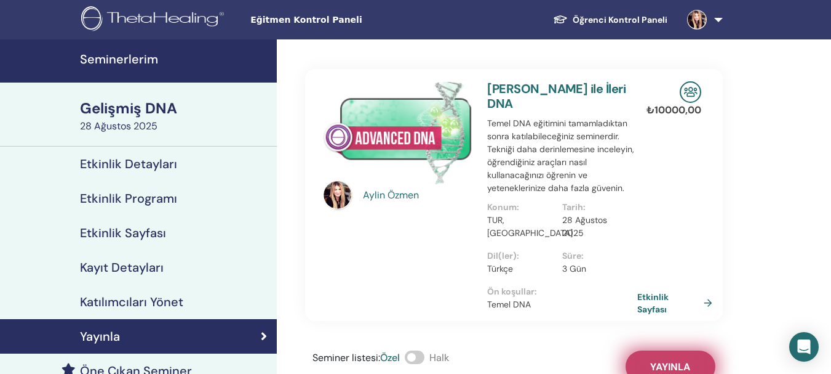
click at [666, 360] on font "Yayınla" at bounding box center [670, 366] width 40 height 13
click at [716, 20] on link at bounding box center [703, 19] width 50 height 39
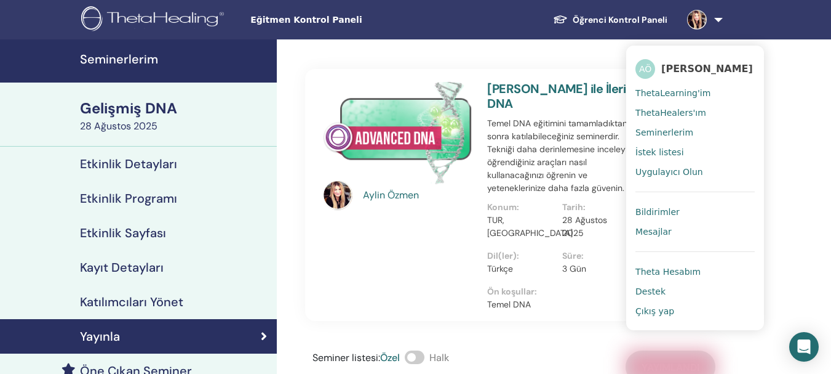
click at [662, 213] on font "Bildirimler" at bounding box center [658, 212] width 44 height 10
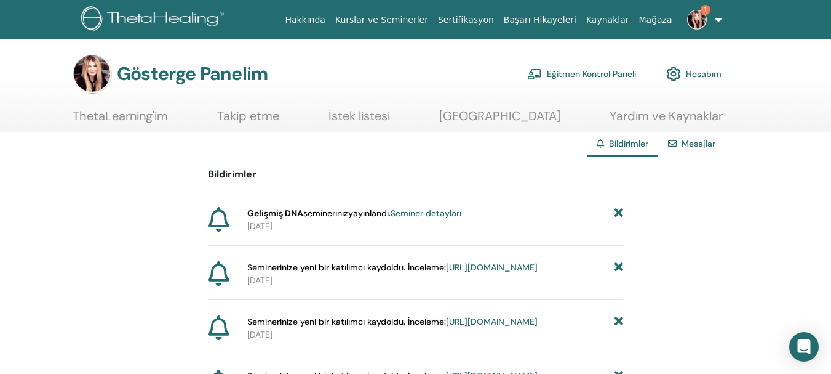
click at [439, 214] on font "Seminer detayları" at bounding box center [426, 212] width 71 height 11
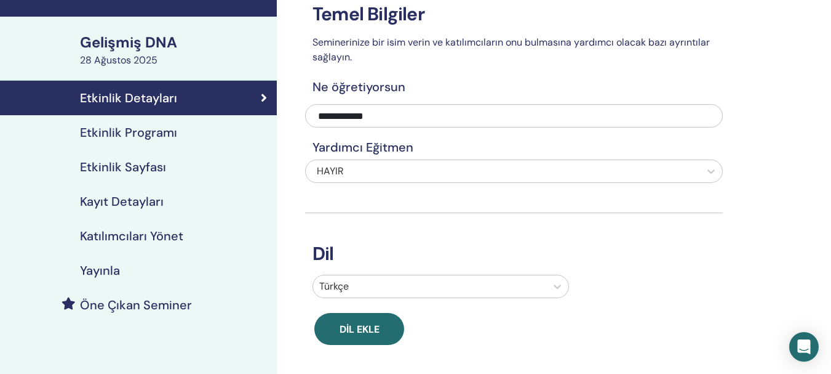
scroll to position [83, 0]
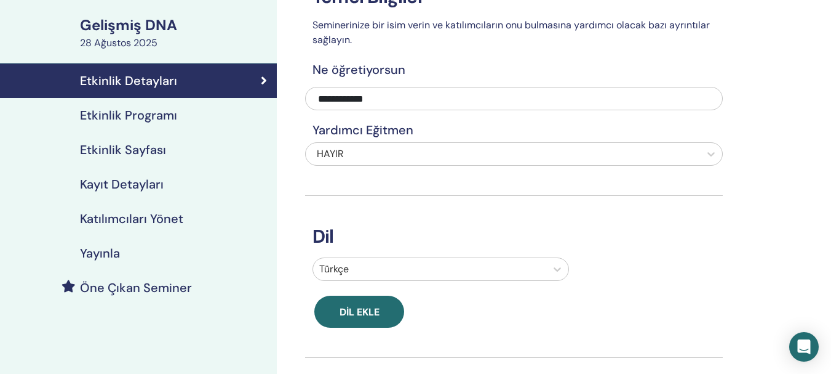
click at [175, 112] on font "Etkinlik Programı" at bounding box center [128, 115] width 97 height 16
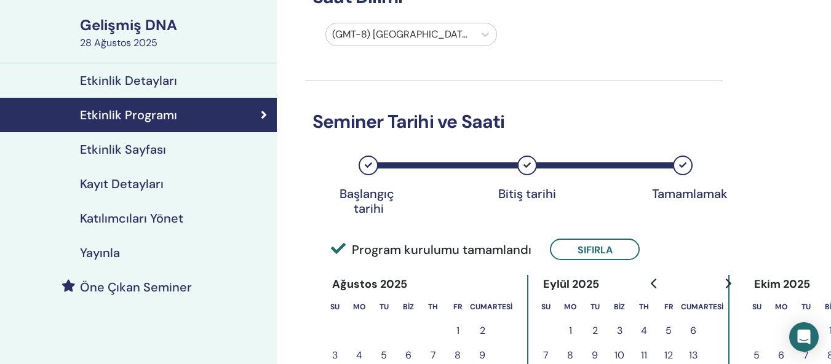
click at [143, 181] on font "Kayıt Detayları" at bounding box center [122, 184] width 84 height 16
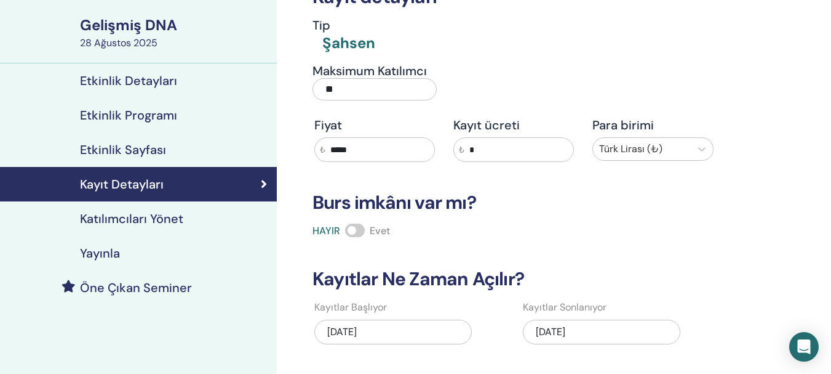
click at [177, 225] on font "Katılımcıları Yönet" at bounding box center [131, 218] width 103 height 16
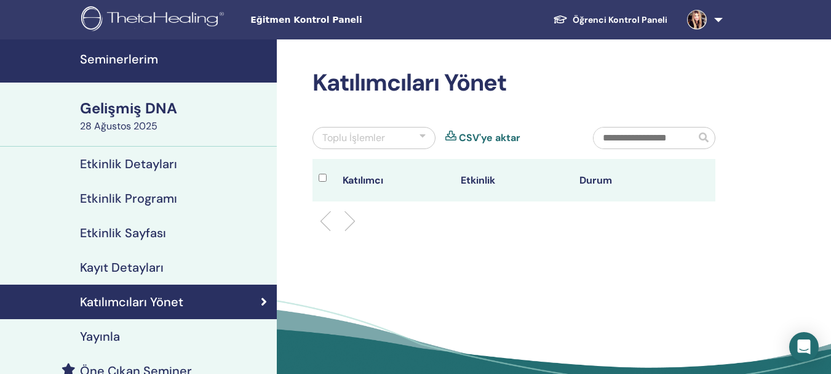
click at [138, 62] on font "Seminerlerim" at bounding box center [119, 59] width 78 height 16
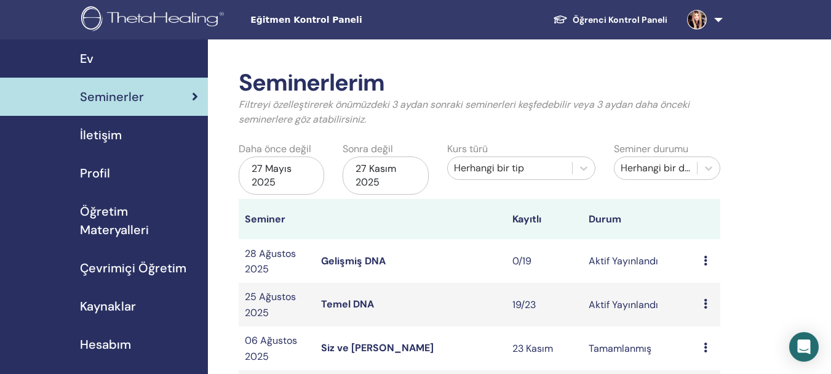
click at [354, 262] on font "Gelişmiş DNA" at bounding box center [353, 260] width 65 height 13
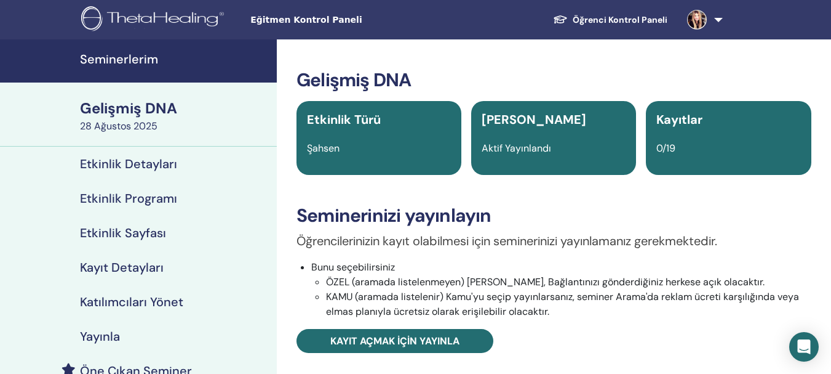
click at [128, 62] on font "Seminerlerim" at bounding box center [119, 59] width 78 height 16
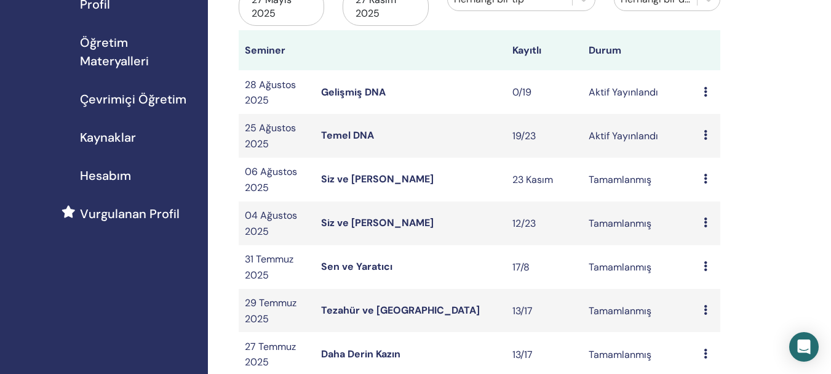
scroll to position [171, 0]
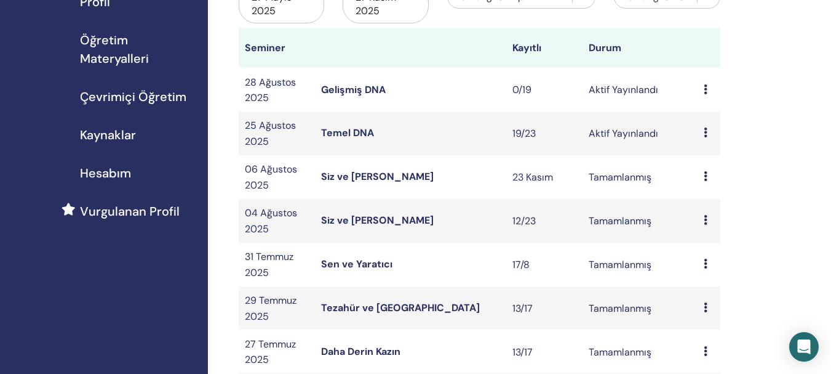
click at [350, 134] on font "Temel DNA" at bounding box center [347, 132] width 53 height 13
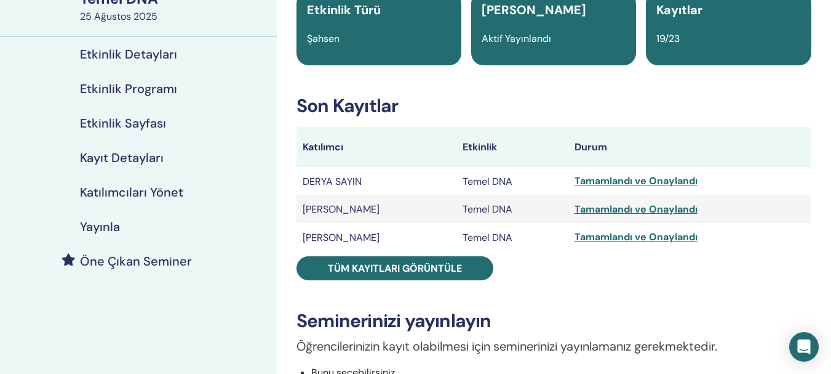
scroll to position [114, 0]
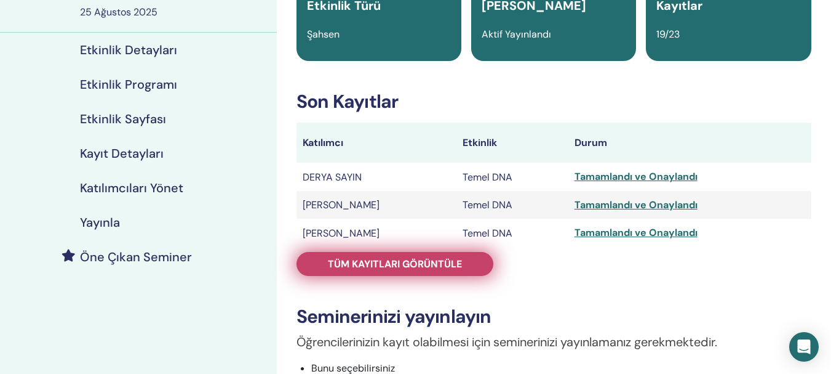
click at [447, 258] on font "Tüm kayıtları görüntüle" at bounding box center [395, 263] width 134 height 13
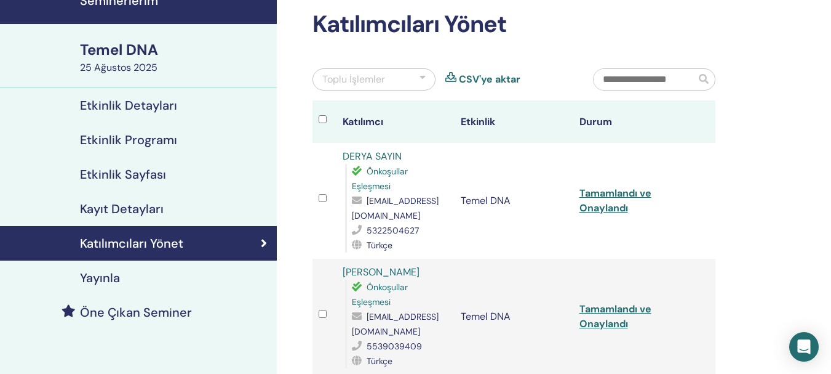
scroll to position [28, 0]
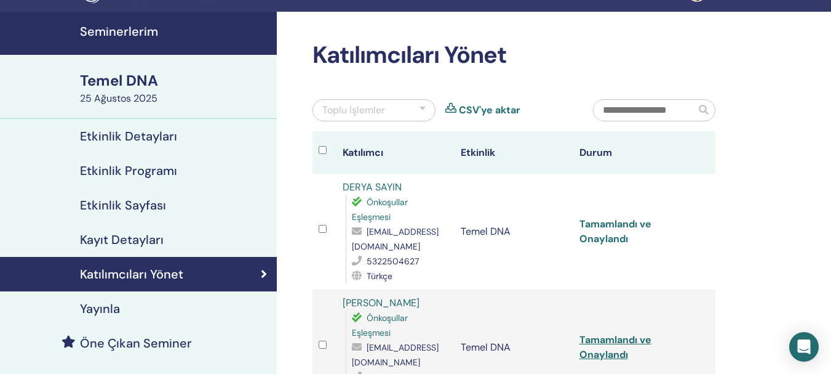
click at [593, 239] on font "Tamamlandı ve Onaylandı" at bounding box center [616, 231] width 72 height 28
click at [605, 354] on font "Tamamlandı ve Onaylandı" at bounding box center [616, 347] width 72 height 28
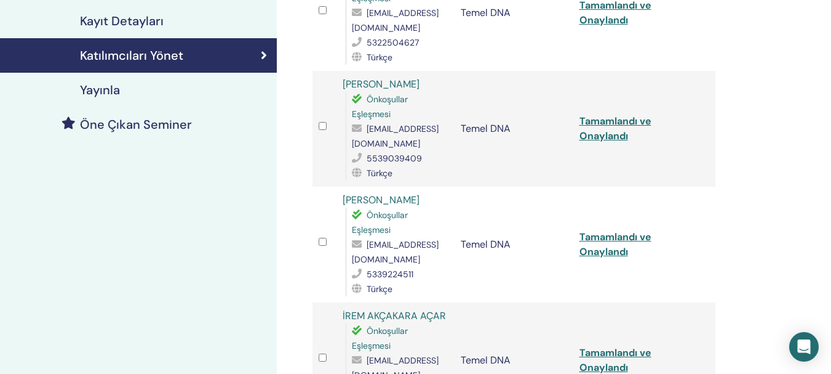
scroll to position [297, 0]
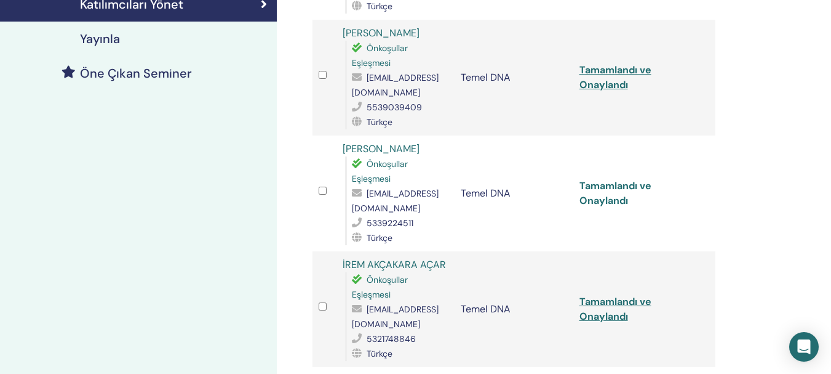
click at [609, 202] on font "Tamamlandı ve Onaylandı" at bounding box center [616, 193] width 72 height 28
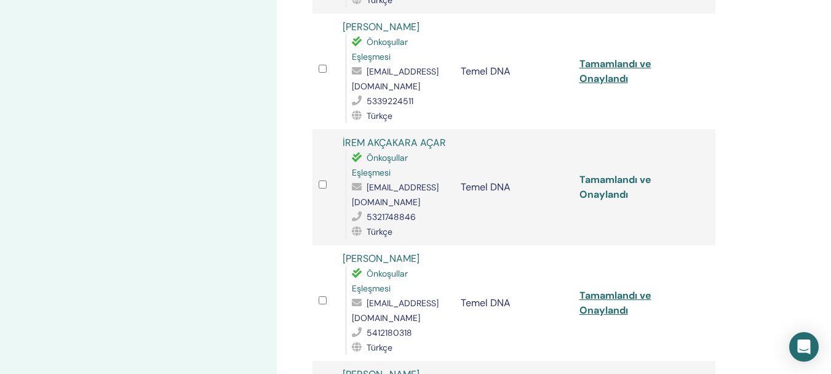
click at [601, 195] on font "Tamamlandı ve Onaylandı" at bounding box center [616, 187] width 72 height 28
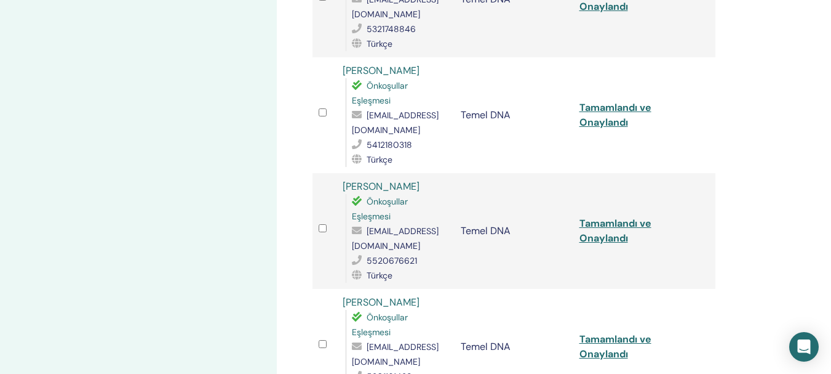
scroll to position [612, 0]
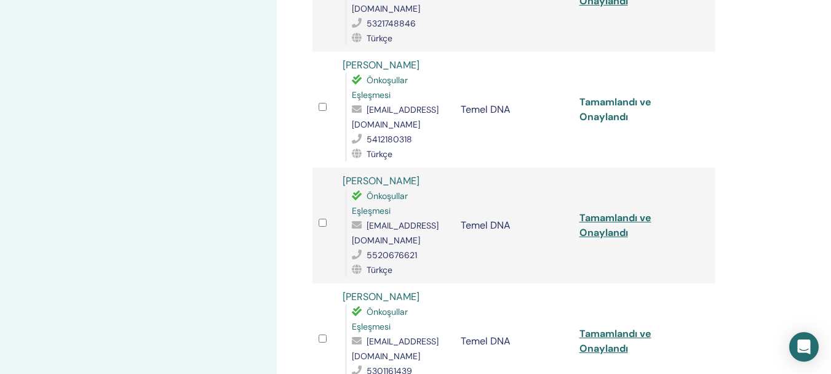
click at [614, 116] on font "Tamamlandı ve Onaylandı" at bounding box center [616, 109] width 72 height 28
click at [601, 236] on font "Tamamlandı ve Onaylandı" at bounding box center [616, 225] width 72 height 28
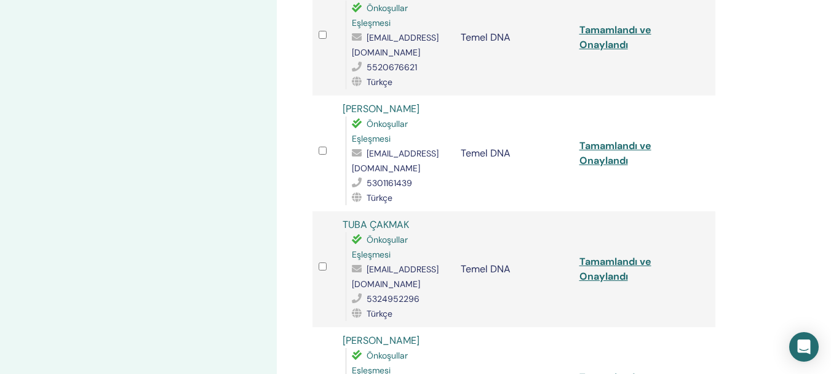
scroll to position [790, 0]
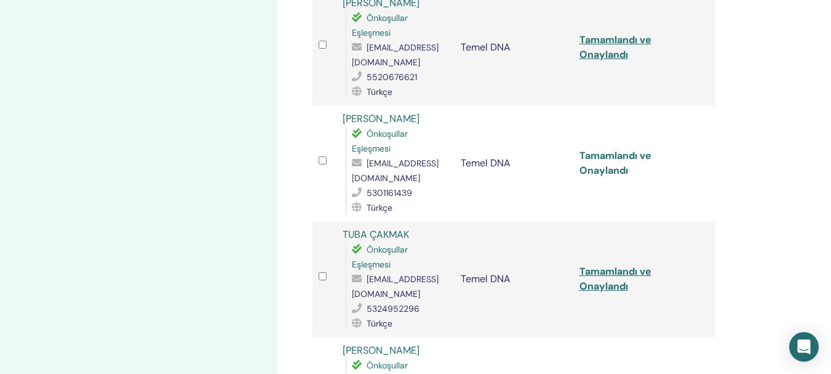
click at [606, 171] on font "Tamamlandı ve Onaylandı" at bounding box center [616, 163] width 72 height 28
click at [609, 170] on font "Tamamlandı ve Onaylandı" at bounding box center [616, 163] width 72 height 28
click at [606, 288] on font "Tamamlandı ve Onaylandı" at bounding box center [616, 279] width 72 height 28
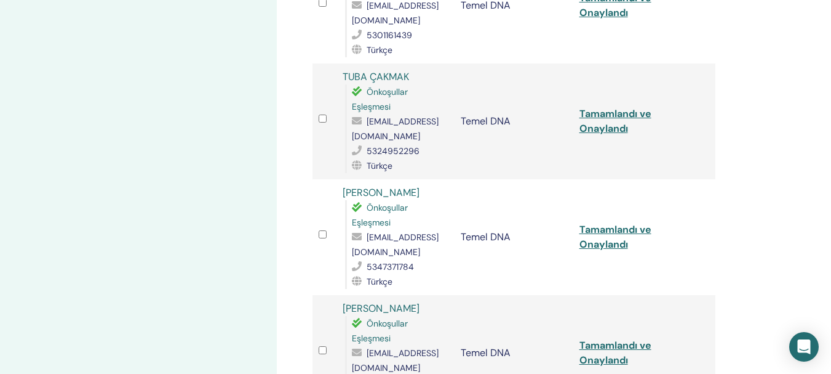
scroll to position [953, 0]
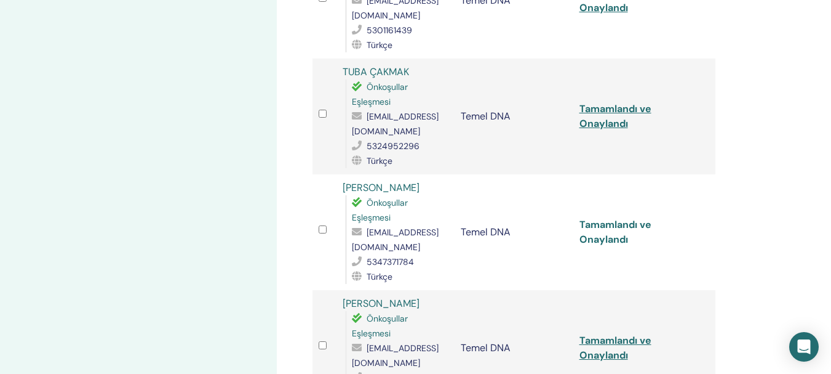
click at [598, 238] on font "Tamamlandı ve Onaylandı" at bounding box center [616, 232] width 72 height 28
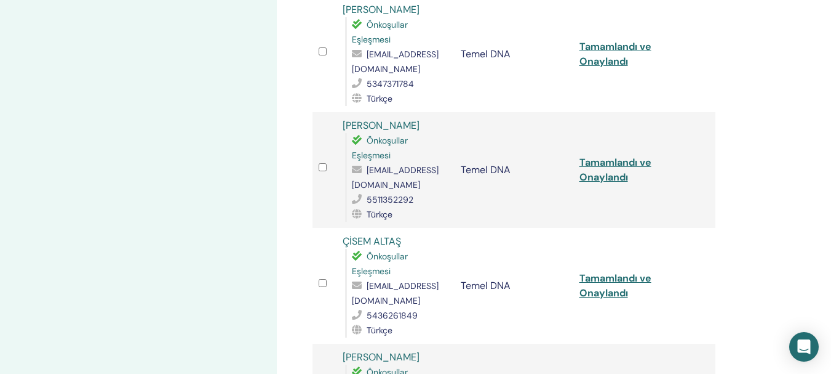
scroll to position [1140, 0]
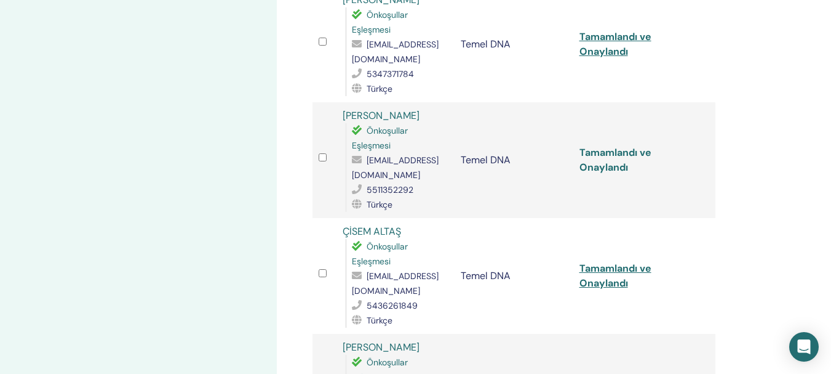
click at [596, 169] on font "Tamamlandı ve Onaylandı" at bounding box center [616, 160] width 72 height 28
click at [616, 284] on font "Tamamlandı ve Onaylandı" at bounding box center [616, 276] width 72 height 28
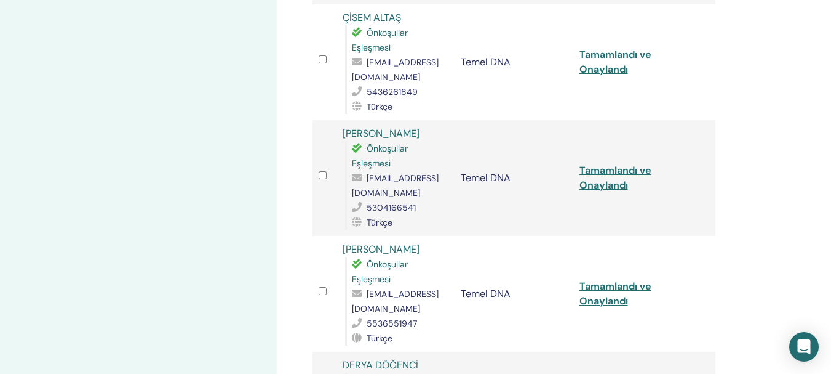
scroll to position [1441, 0]
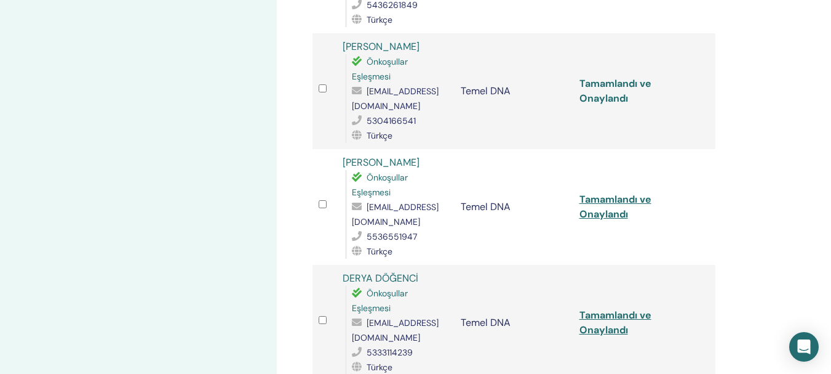
click at [614, 100] on font "Tamamlandı ve Onaylandı" at bounding box center [616, 91] width 72 height 28
click at [605, 214] on font "Tamamlandı ve Onaylandı" at bounding box center [616, 207] width 72 height 28
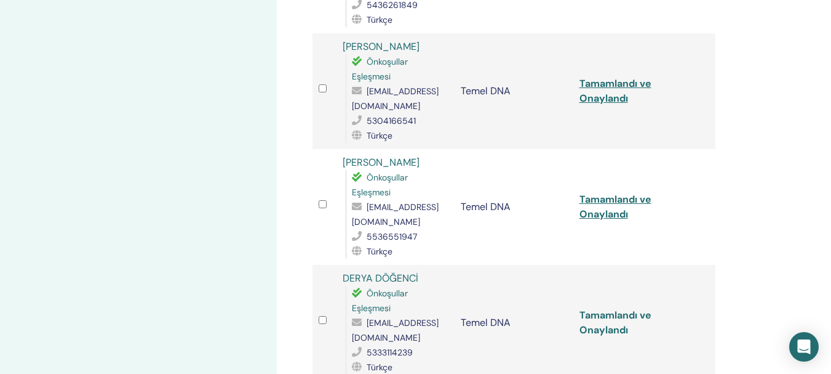
click at [607, 334] on font "Tamamlandı ve Onaylandı" at bounding box center [616, 322] width 72 height 28
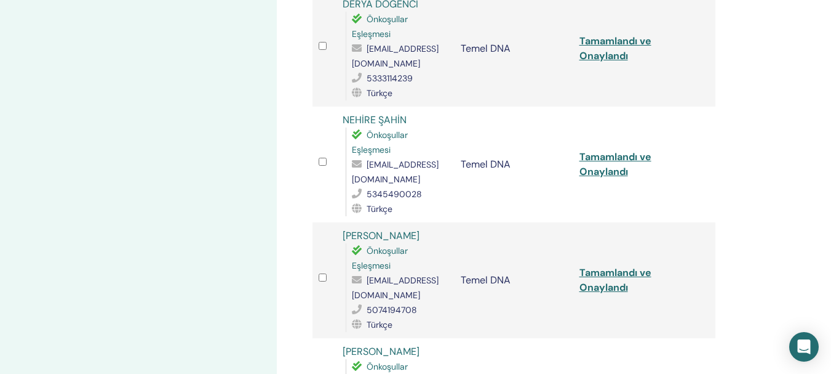
scroll to position [1725, 0]
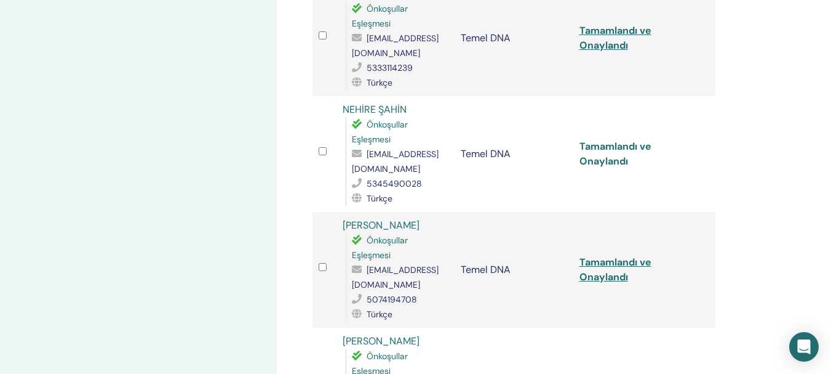
click at [599, 161] on font "Tamamlandı ve Onaylandı" at bounding box center [616, 154] width 72 height 28
drag, startPoint x: 599, startPoint y: 161, endPoint x: 615, endPoint y: 167, distance: 17.1
click at [599, 161] on font "Tamamlandı ve Onaylandı" at bounding box center [616, 154] width 72 height 28
click at [607, 281] on font "Tamamlandı ve Onaylandı" at bounding box center [616, 269] width 72 height 28
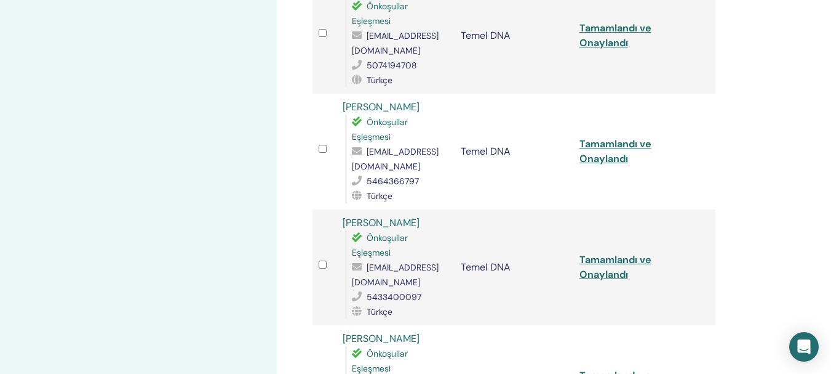
scroll to position [1964, 0]
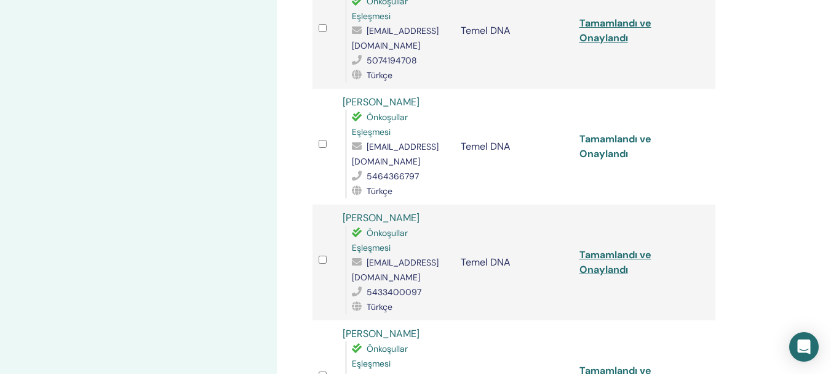
click at [595, 158] on font "Tamamlandı ve Onaylandı" at bounding box center [616, 146] width 72 height 28
click at [610, 273] on font "Tamamlandı ve Onaylandı" at bounding box center [616, 262] width 72 height 28
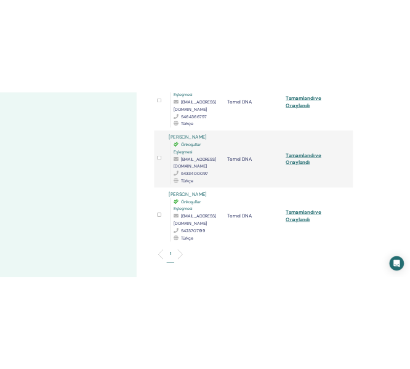
scroll to position [2111, 0]
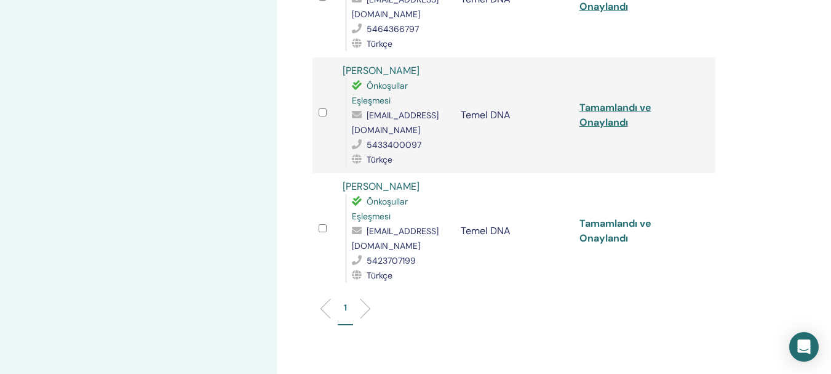
click at [607, 242] on font "Tamamlandı ve Onaylandı" at bounding box center [616, 231] width 72 height 28
drag, startPoint x: 817, startPoint y: 47, endPoint x: 818, endPoint y: 54, distance: 6.3
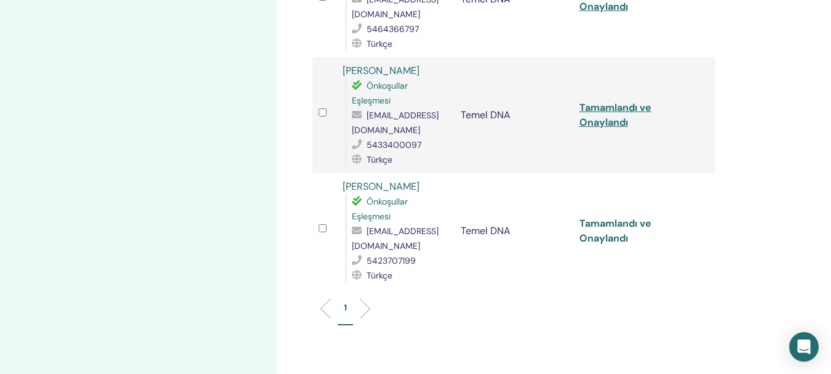
click at [600, 239] on font "Tamamlandı ve Onaylandı" at bounding box center [616, 231] width 72 height 28
